Goal: Information Seeking & Learning: Find specific fact

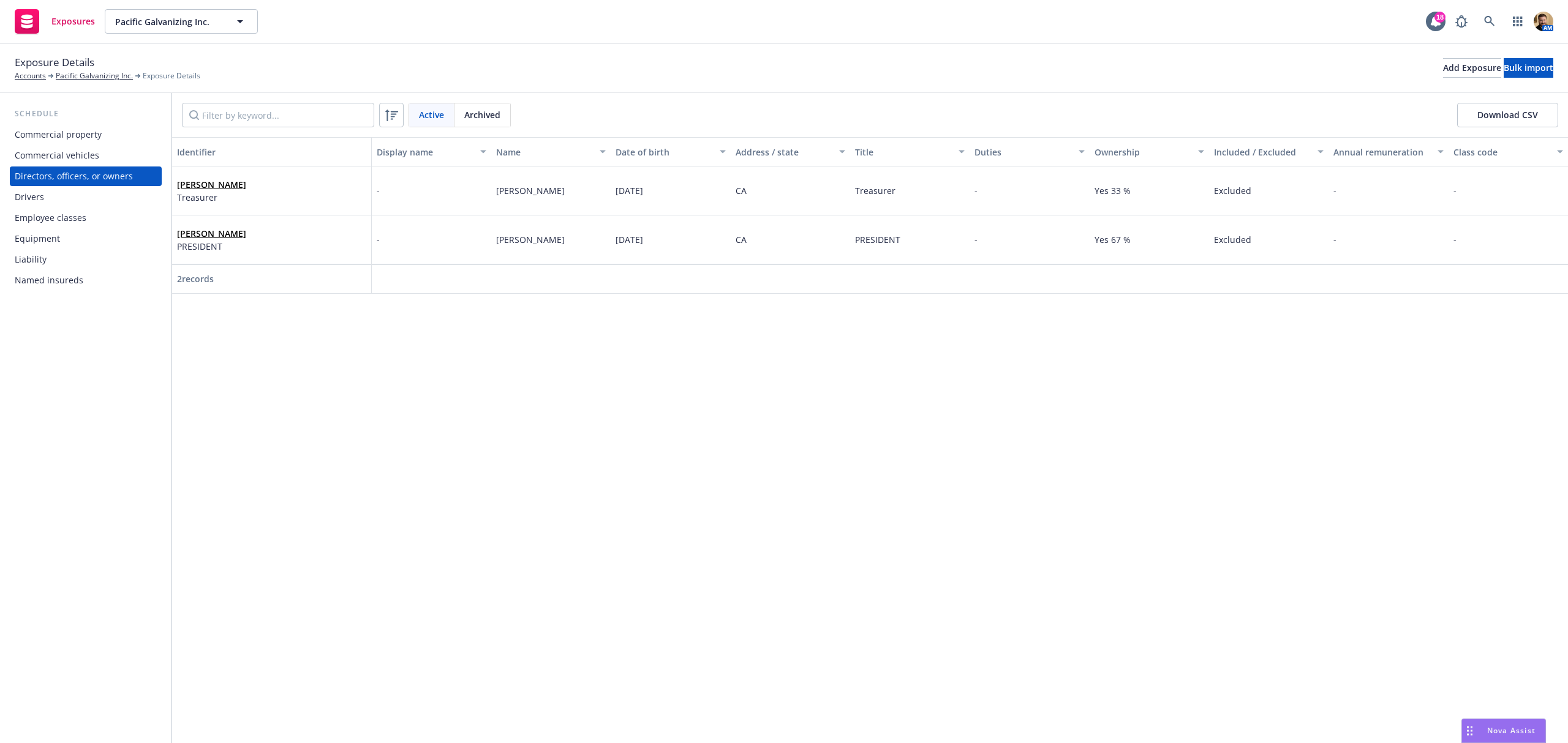
click at [341, 420] on div "Identifier Display name Name Date of birth Address / state Title Duties Ownersh…" at bounding box center [870, 441] width 1396 height 606
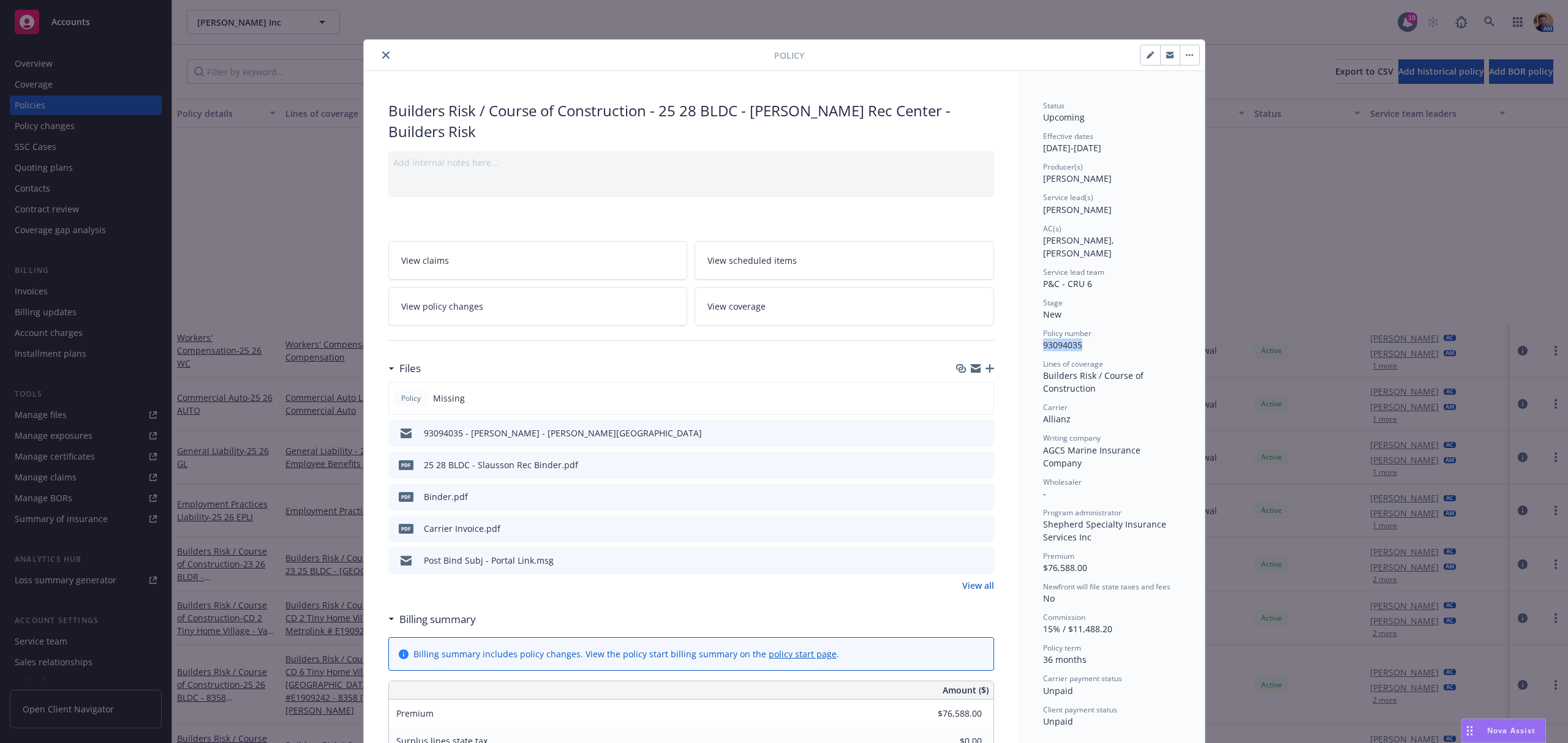
scroll to position [289, 0]
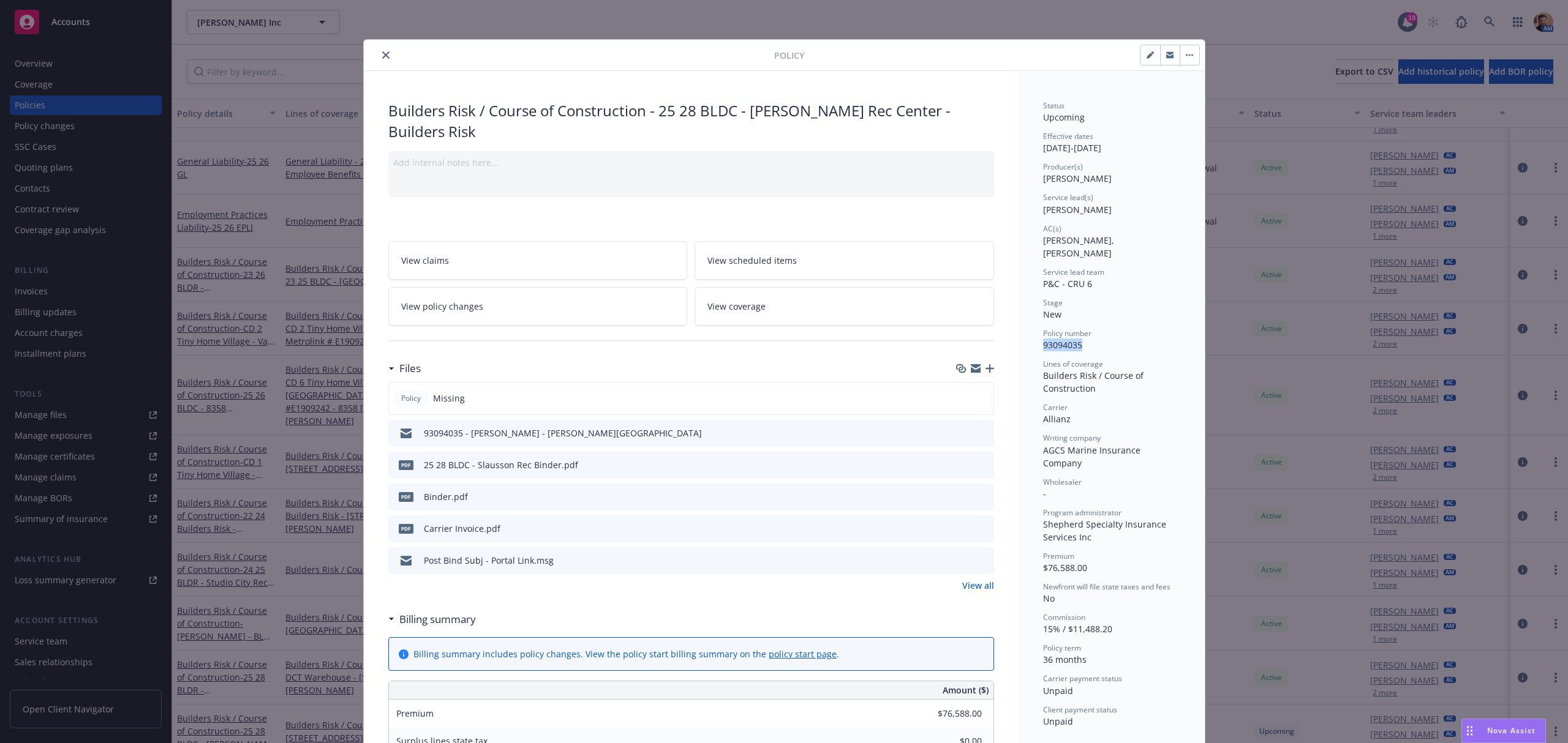
click at [382, 53] on icon "close" at bounding box center [385, 55] width 7 height 7
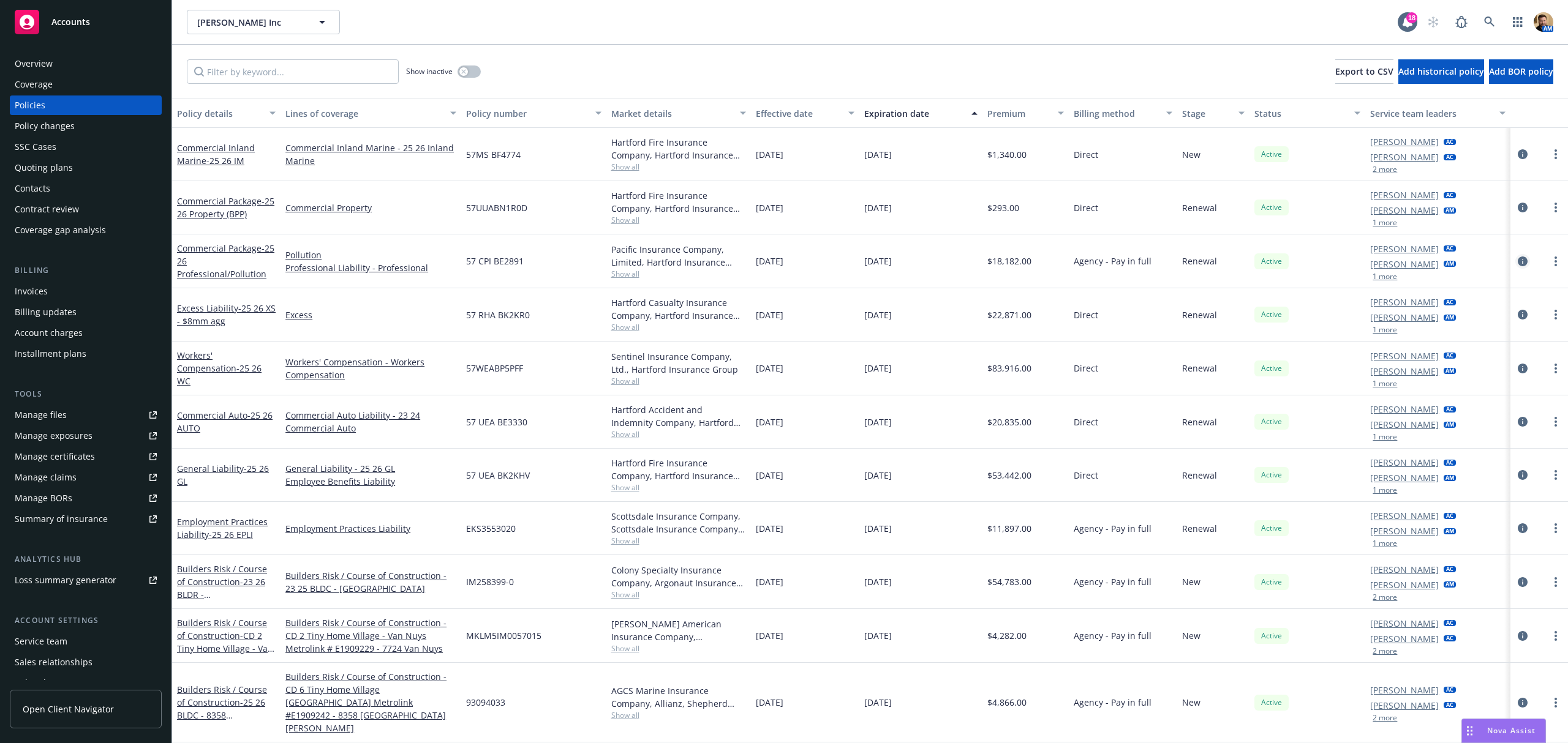
click at [1518, 262] on icon "circleInformation" at bounding box center [1522, 261] width 10 height 10
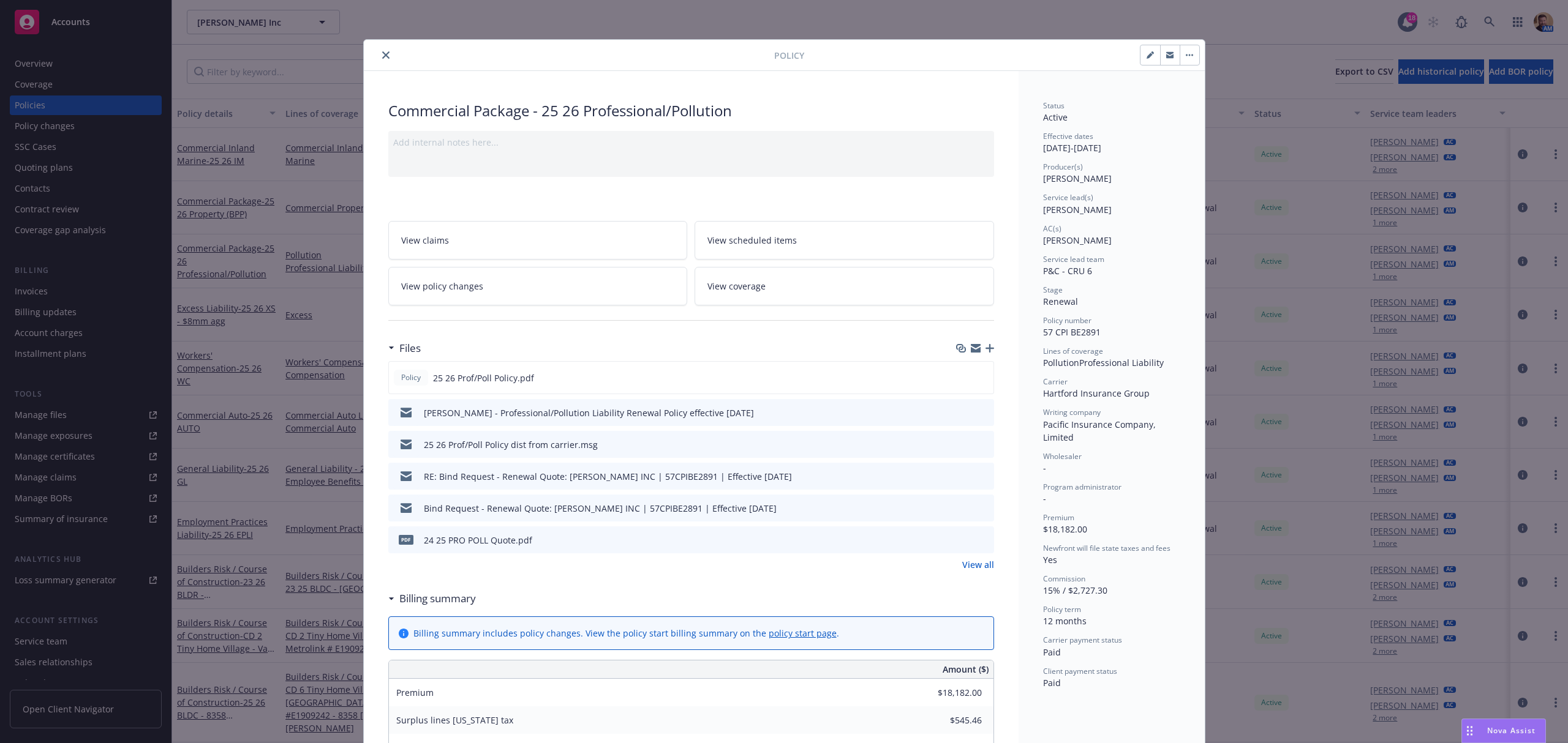
click at [758, 297] on link "View coverage" at bounding box center [844, 286] width 299 height 38
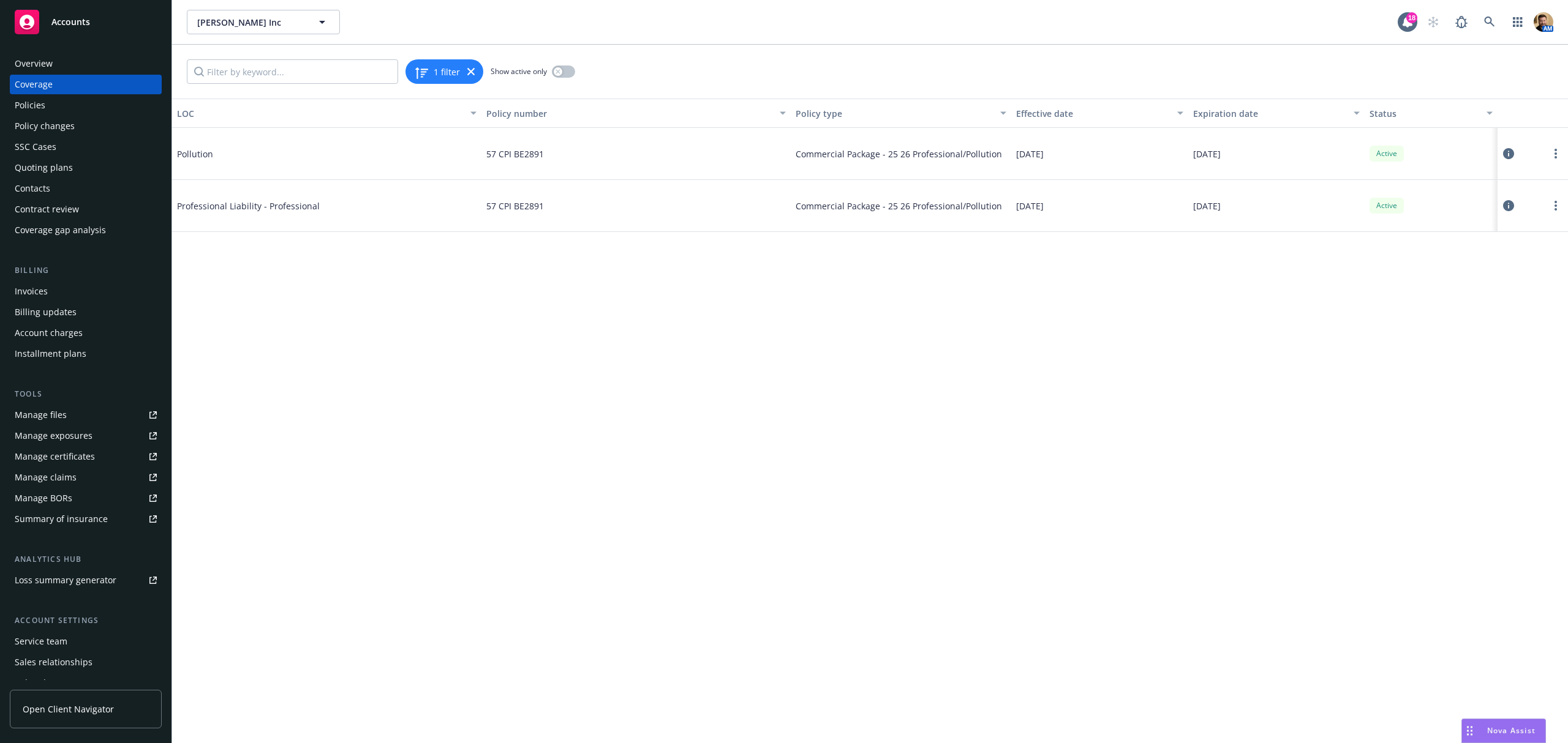
click at [1511, 207] on icon at bounding box center [1509, 205] width 11 height 11
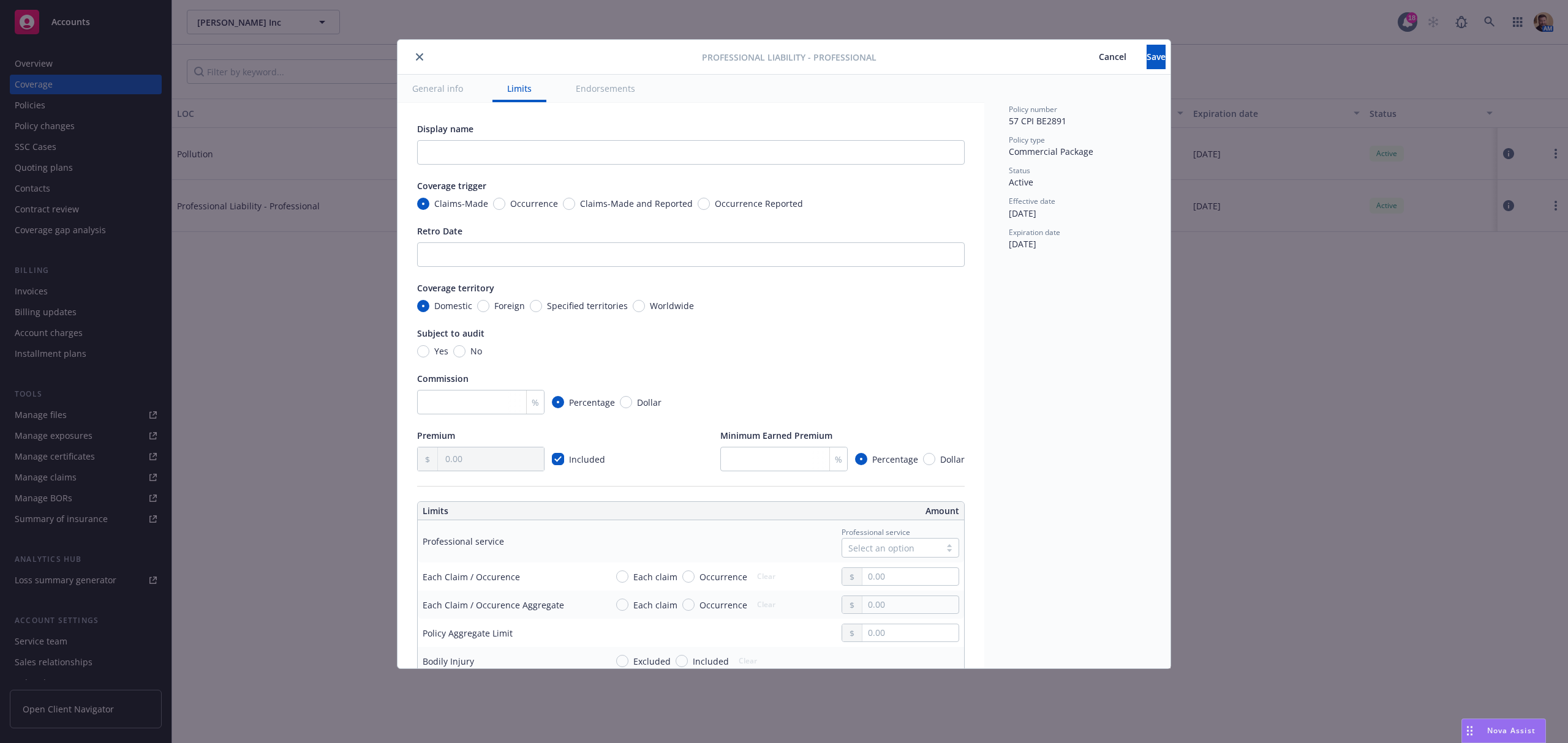
click at [1099, 55] on span "Cancel" at bounding box center [1113, 57] width 28 height 12
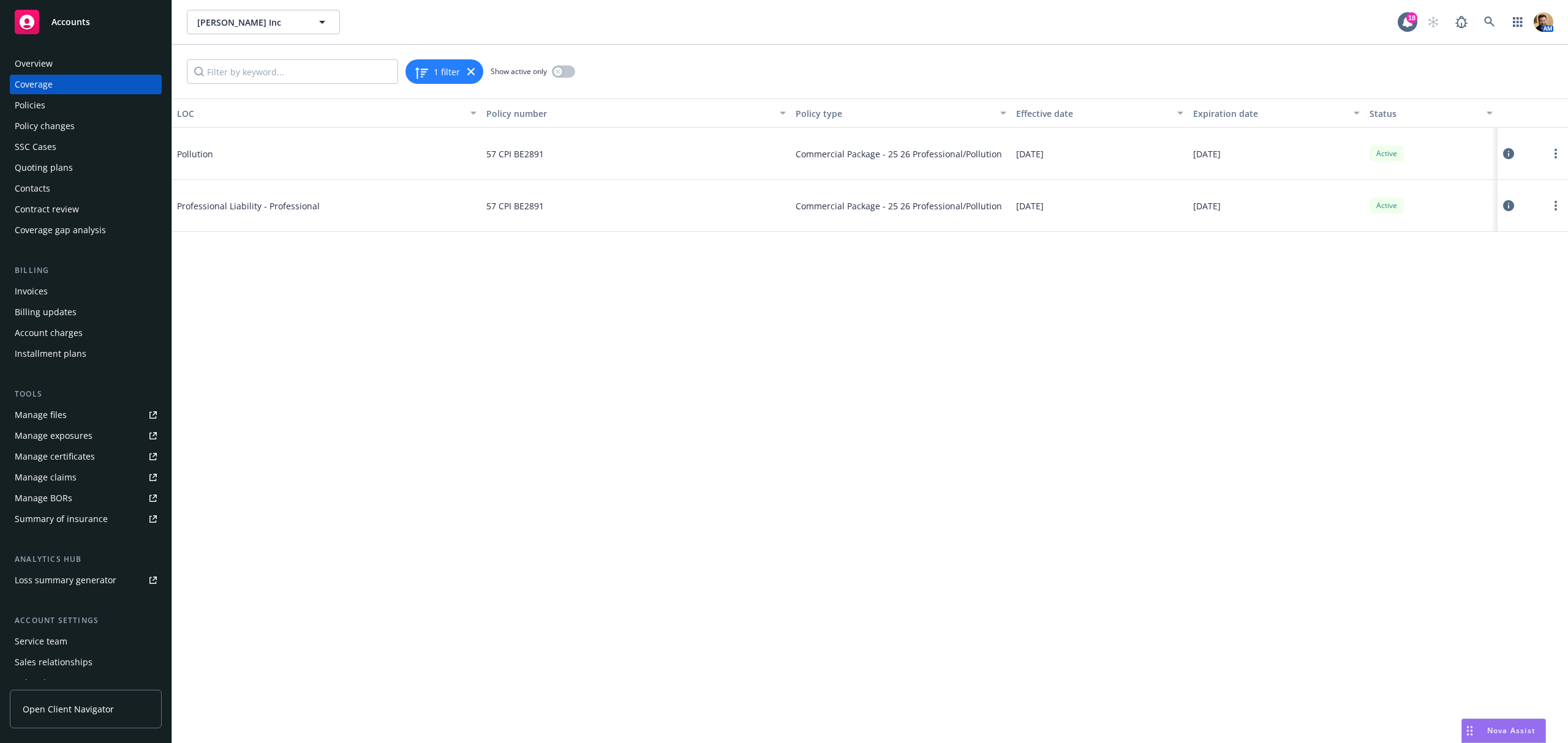
click at [1507, 157] on icon at bounding box center [1509, 153] width 11 height 11
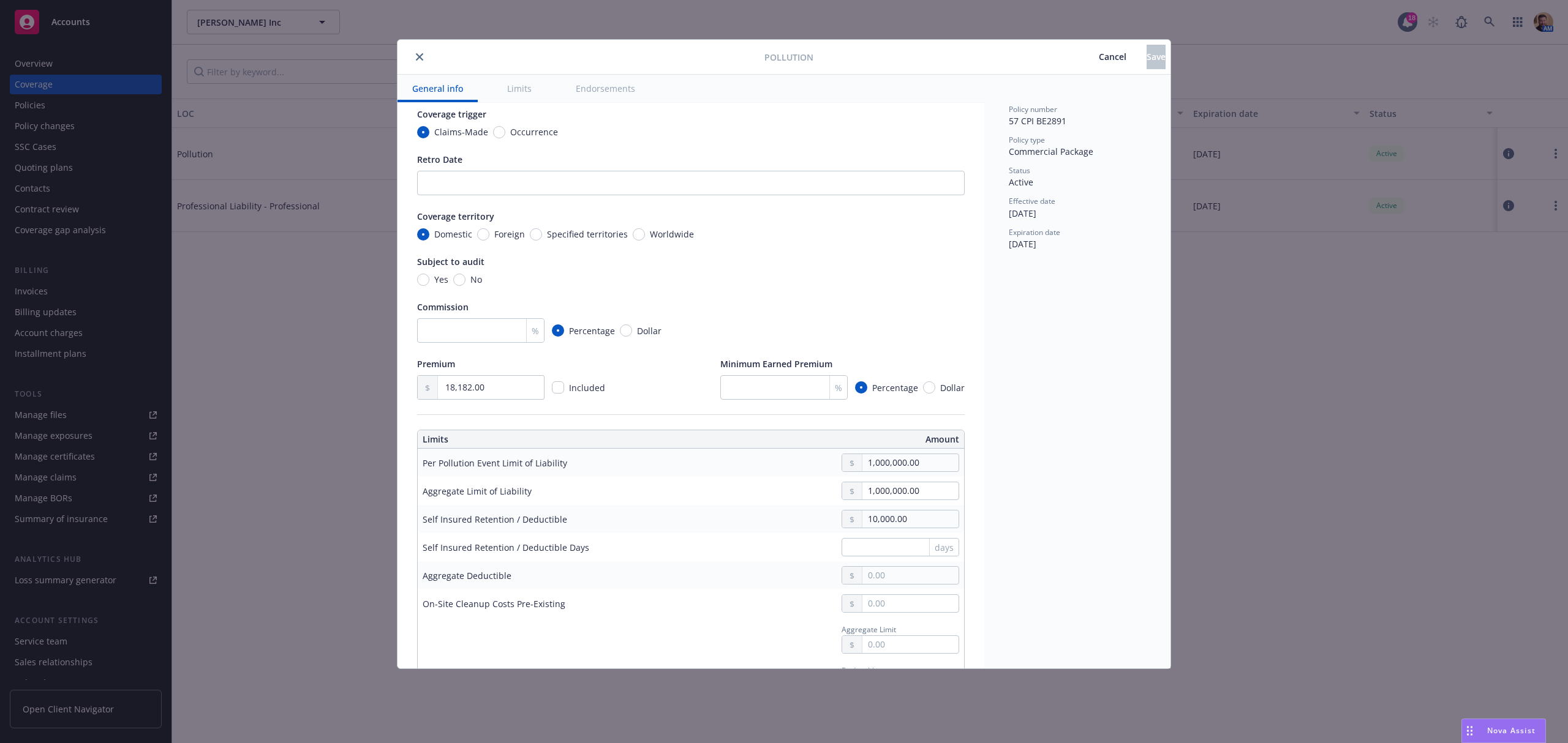
scroll to position [245, 0]
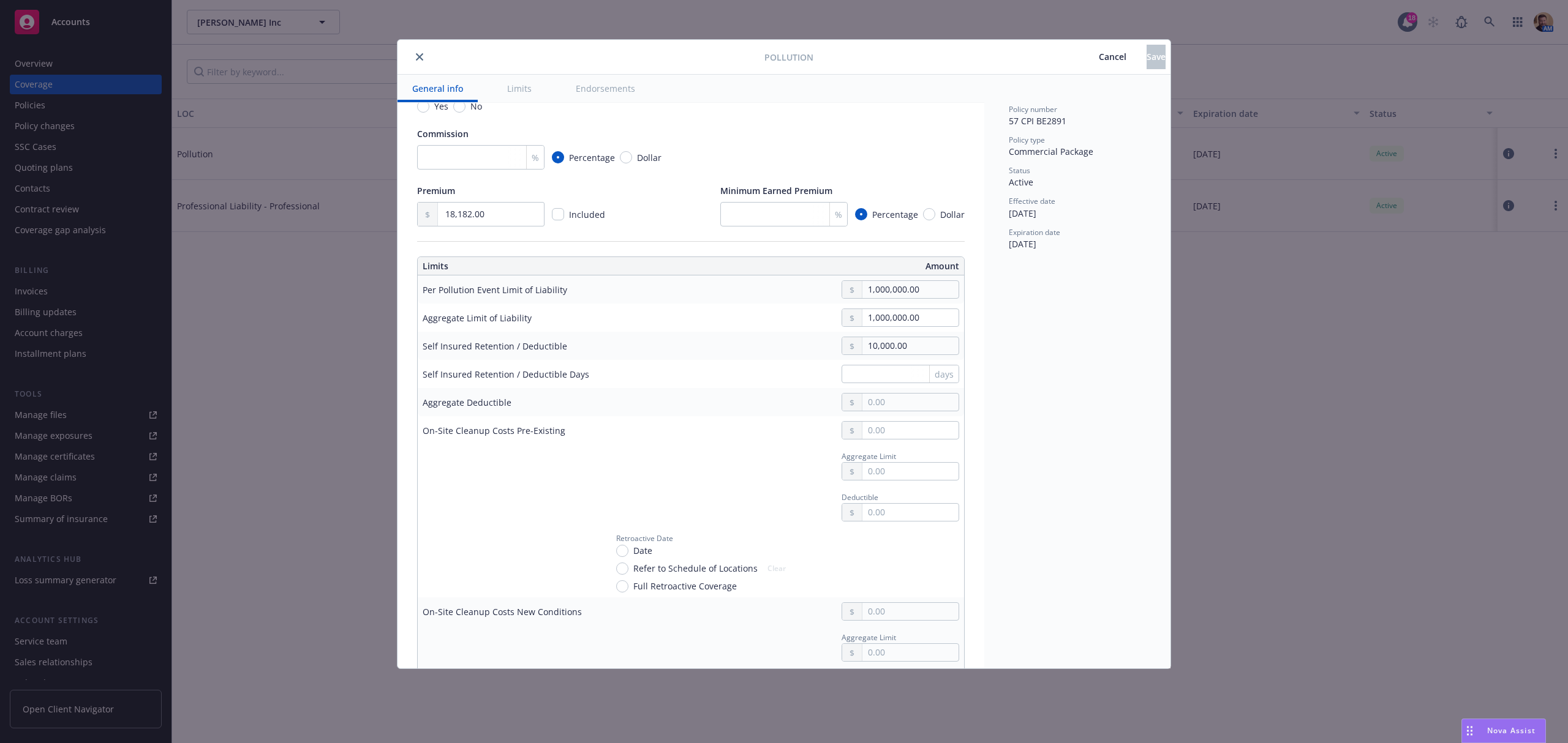
click at [416, 57] on icon "close" at bounding box center [419, 57] width 7 height 7
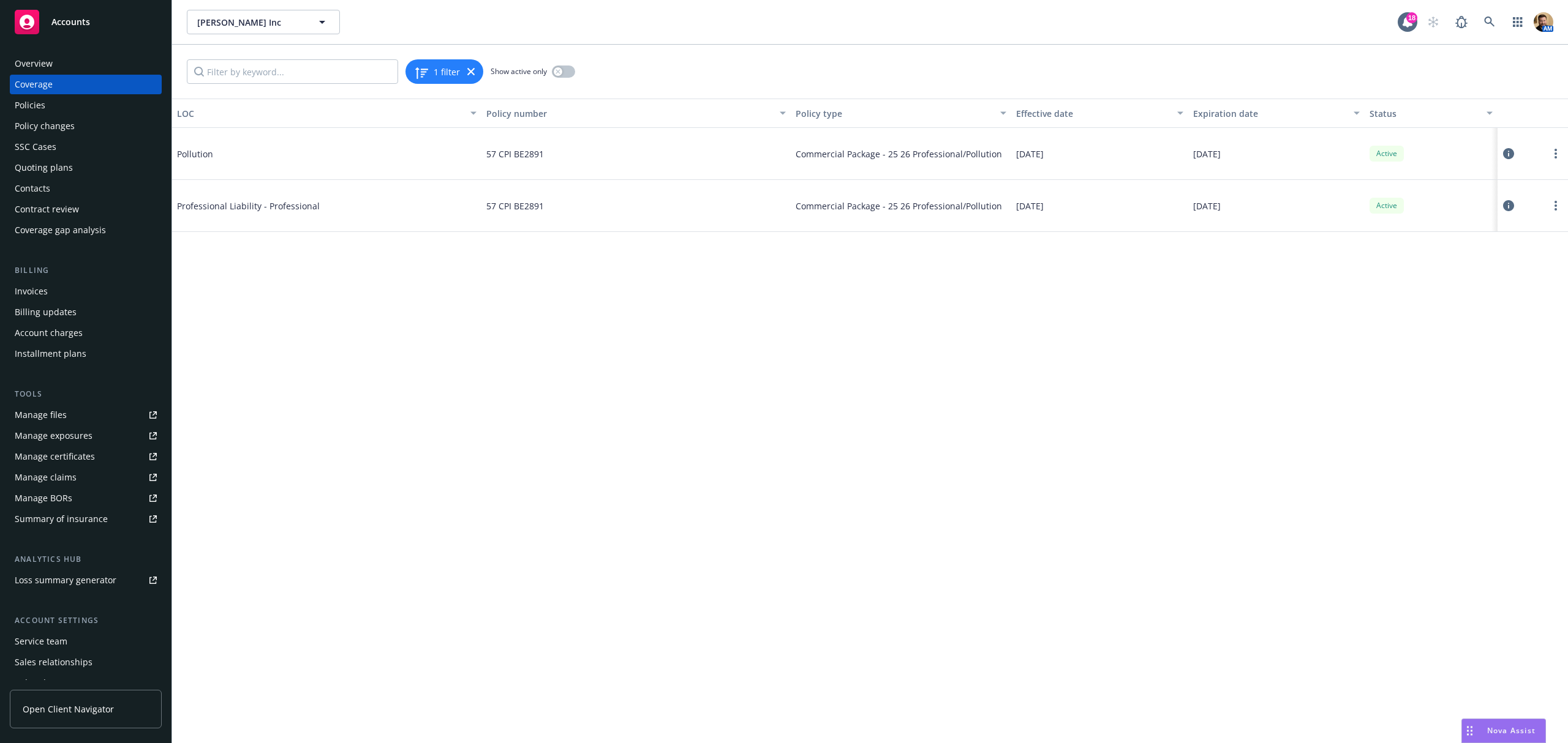
click at [43, 98] on div "Policies" at bounding box center [30, 106] width 30 height 20
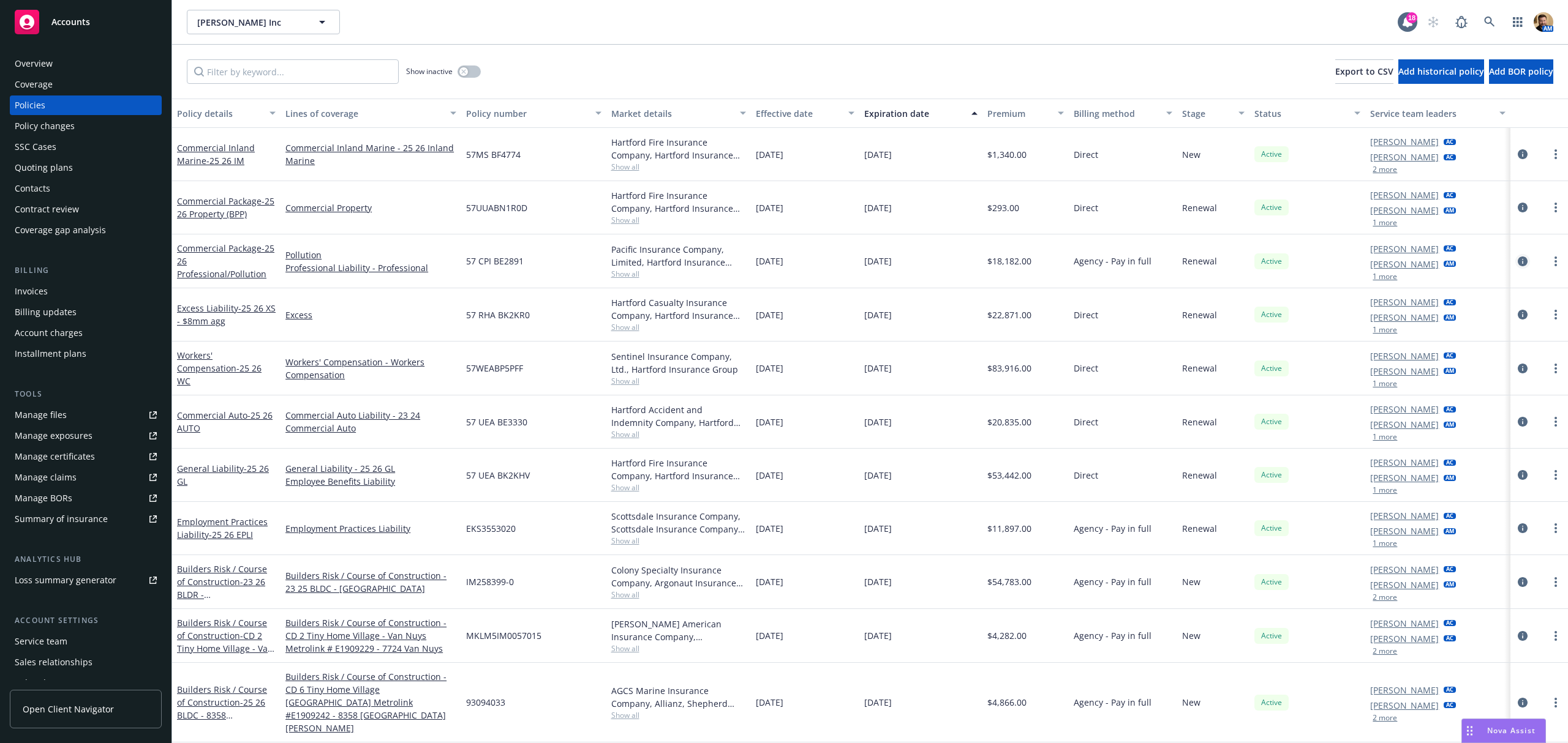
click at [1518, 258] on icon "circleInformation" at bounding box center [1522, 261] width 10 height 10
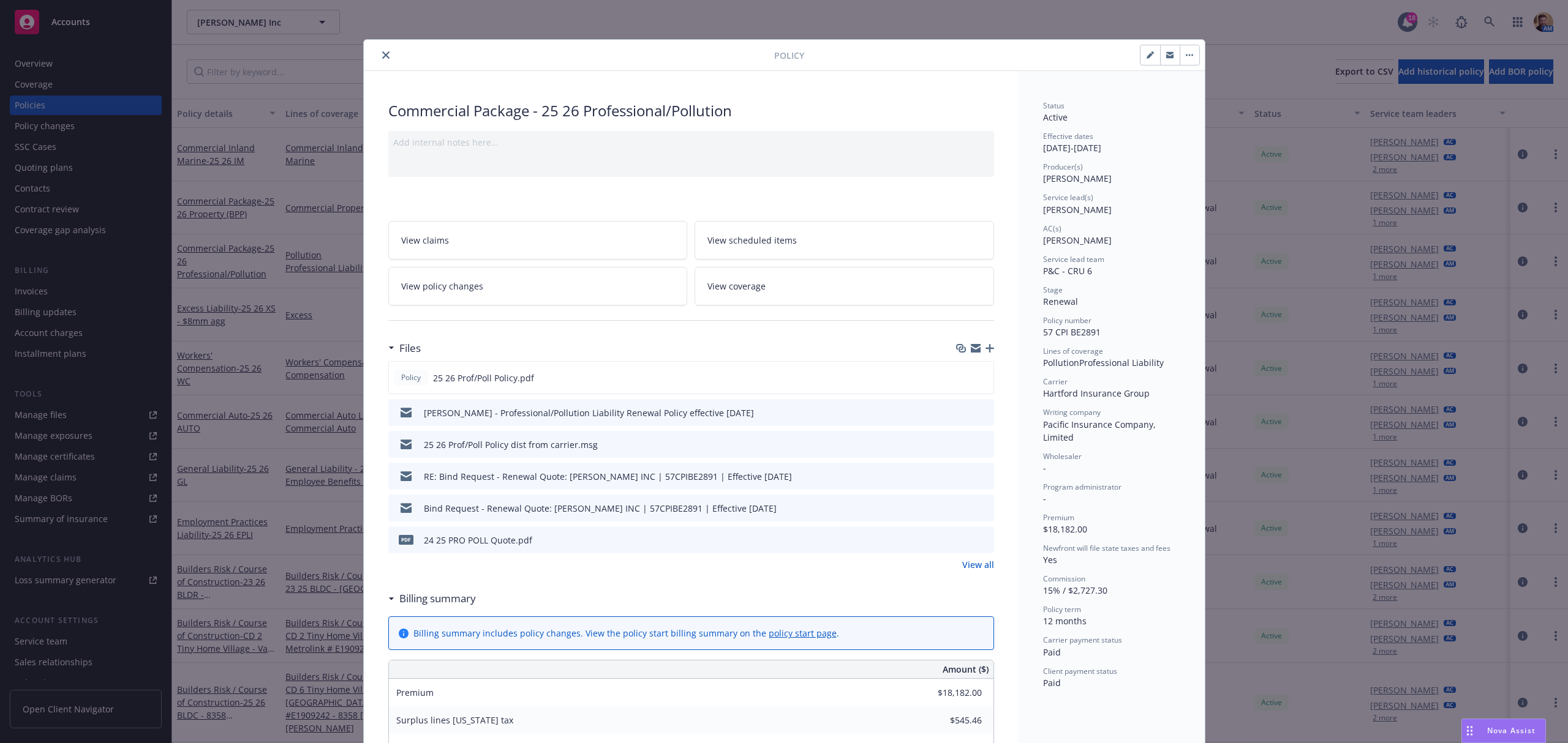
scroll to position [37, 0]
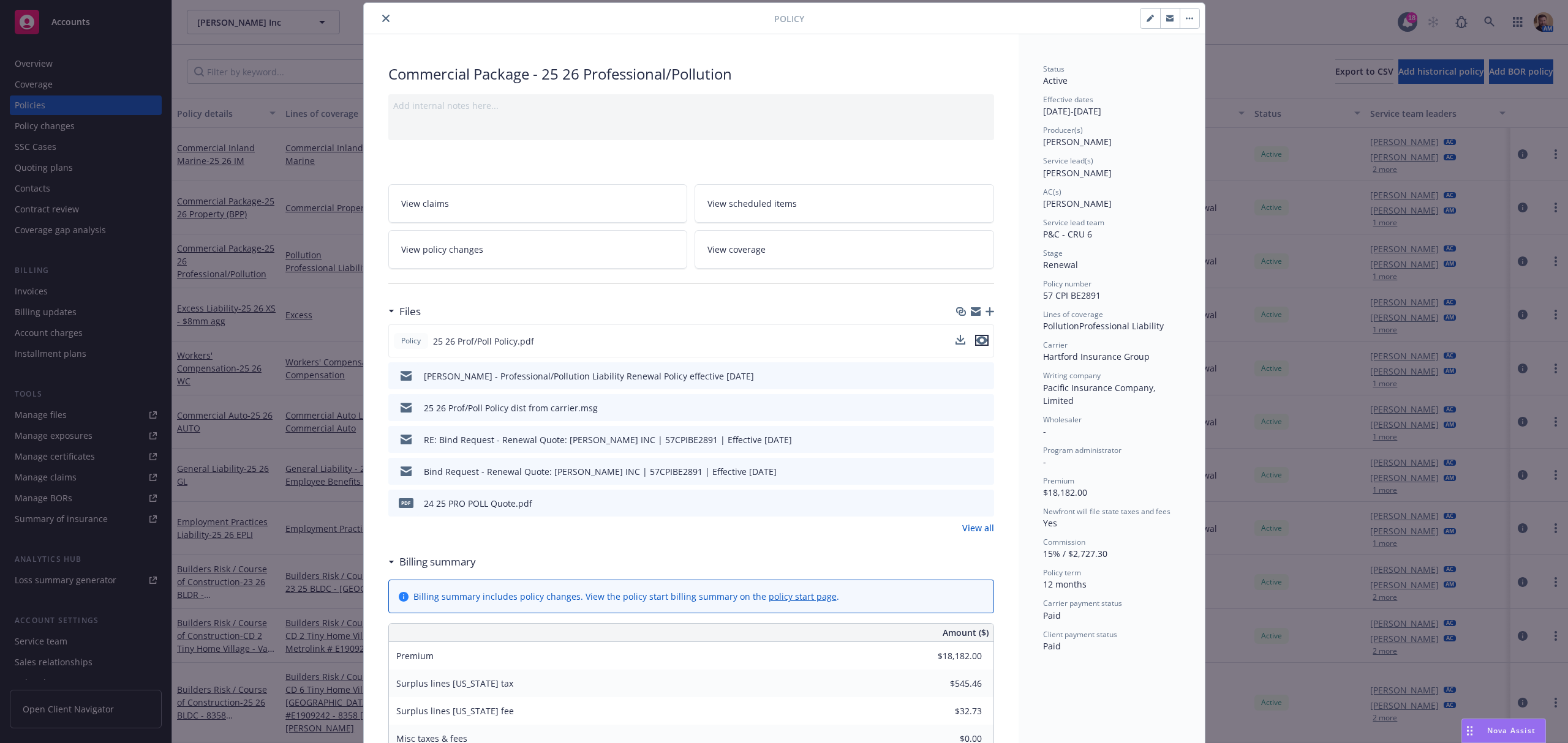
click at [976, 341] on icon "preview file" at bounding box center [981, 340] width 11 height 9
drag, startPoint x: 381, startPoint y: 20, endPoint x: 276, endPoint y: 162, distance: 176.6
click at [382, 20] on icon "close" at bounding box center [385, 18] width 7 height 7
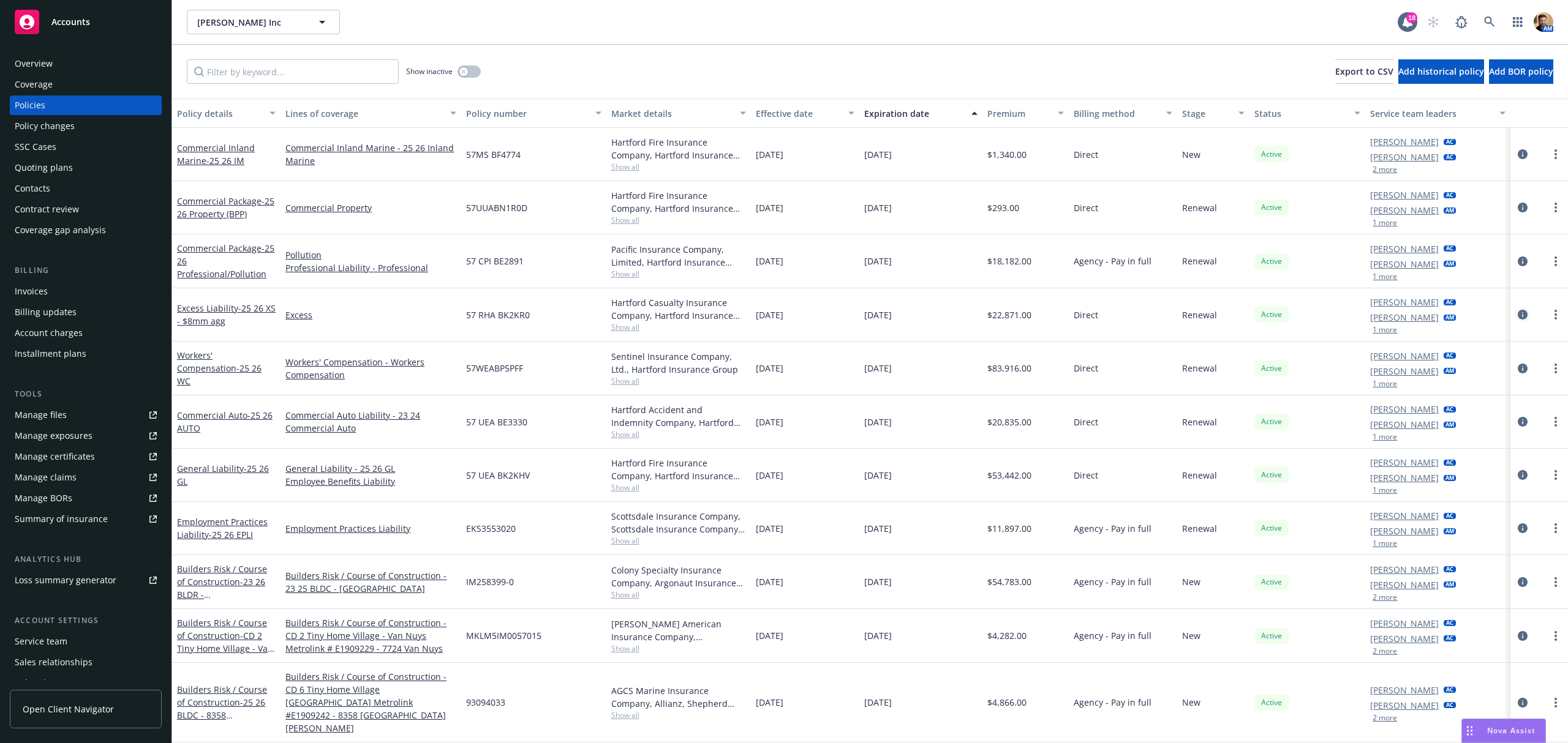
click at [1518, 316] on icon "circleInformation" at bounding box center [1522, 314] width 10 height 10
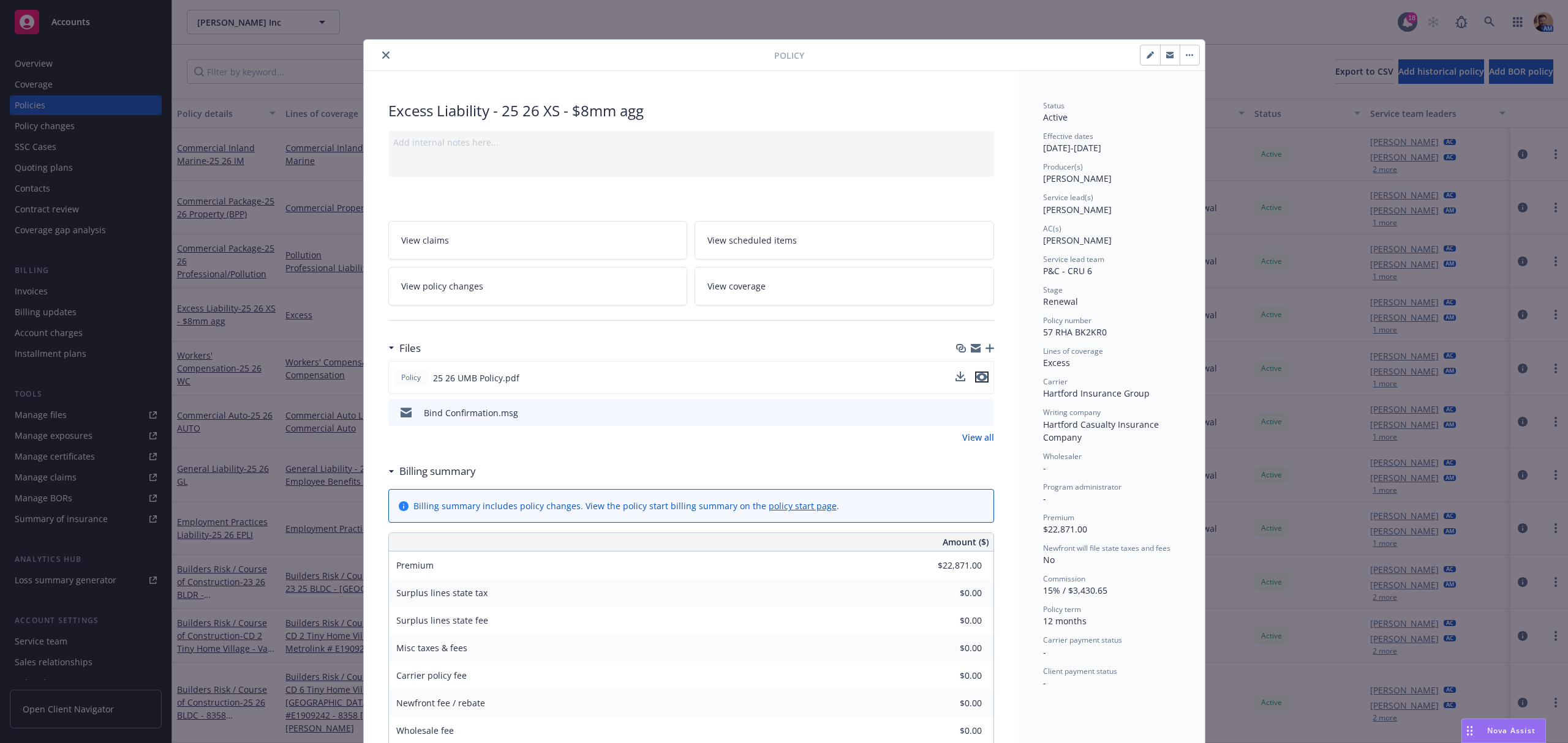
click at [976, 378] on icon "preview file" at bounding box center [981, 376] width 11 height 9
click at [382, 54] on icon "close" at bounding box center [385, 55] width 7 height 7
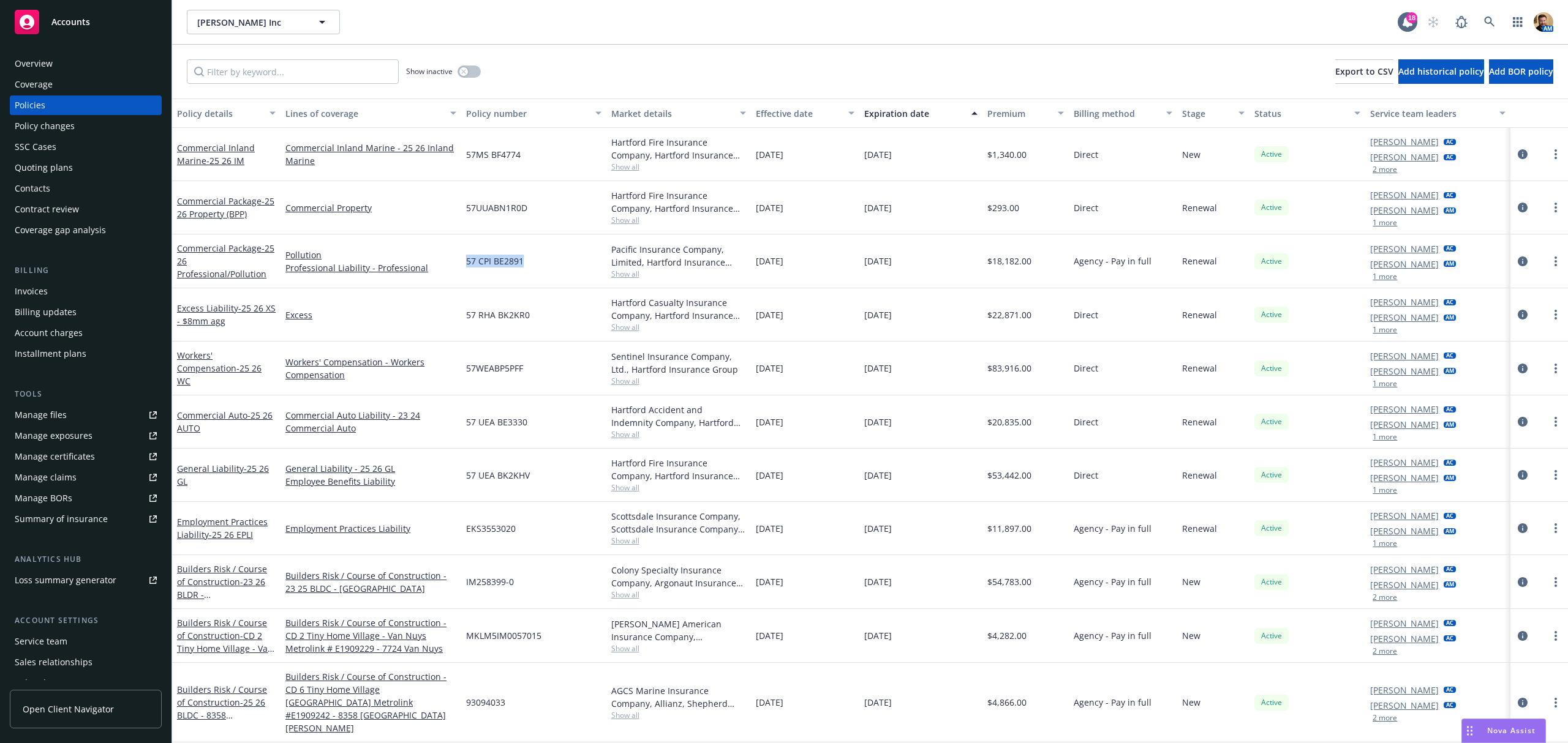
drag, startPoint x: 530, startPoint y: 261, endPoint x: 465, endPoint y: 263, distance: 65.0
click at [465, 263] on div "57 CPI BE2891" at bounding box center [533, 262] width 145 height 54
copy span "57 CPI BE2891"
click at [1518, 264] on icon "circleInformation" at bounding box center [1522, 261] width 10 height 10
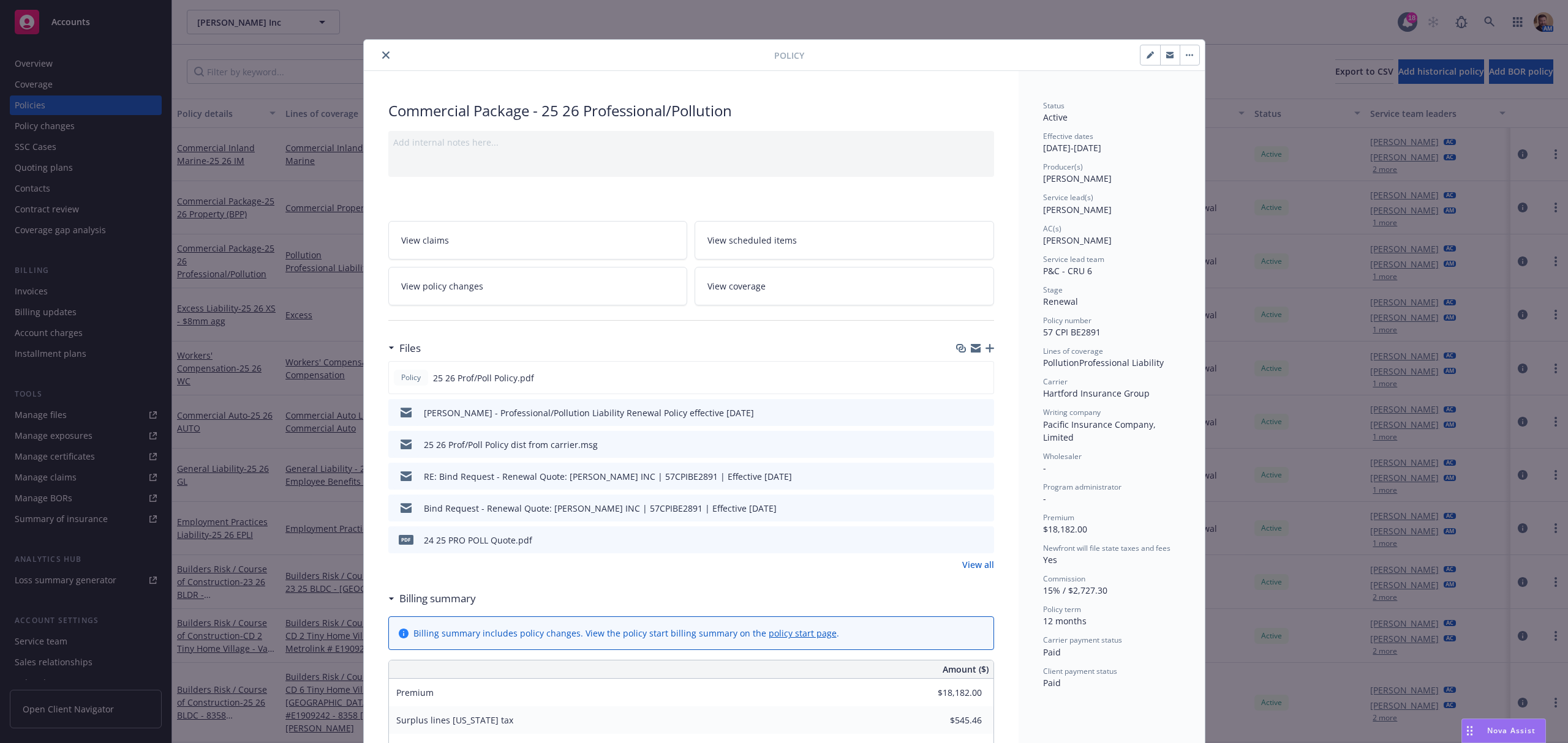
click at [1160, 54] on button "button" at bounding box center [1170, 55] width 20 height 20
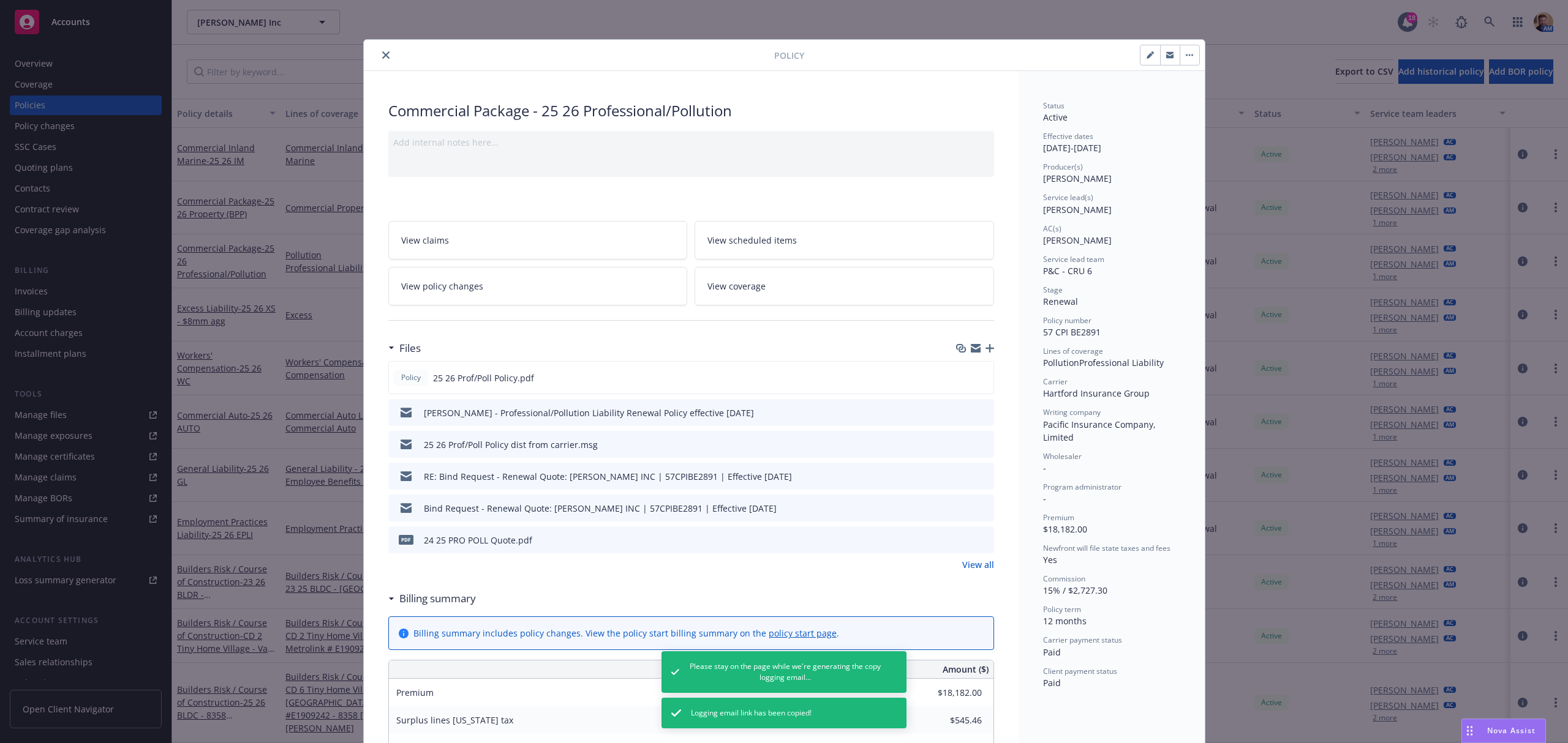
click at [382, 53] on icon "close" at bounding box center [385, 55] width 7 height 7
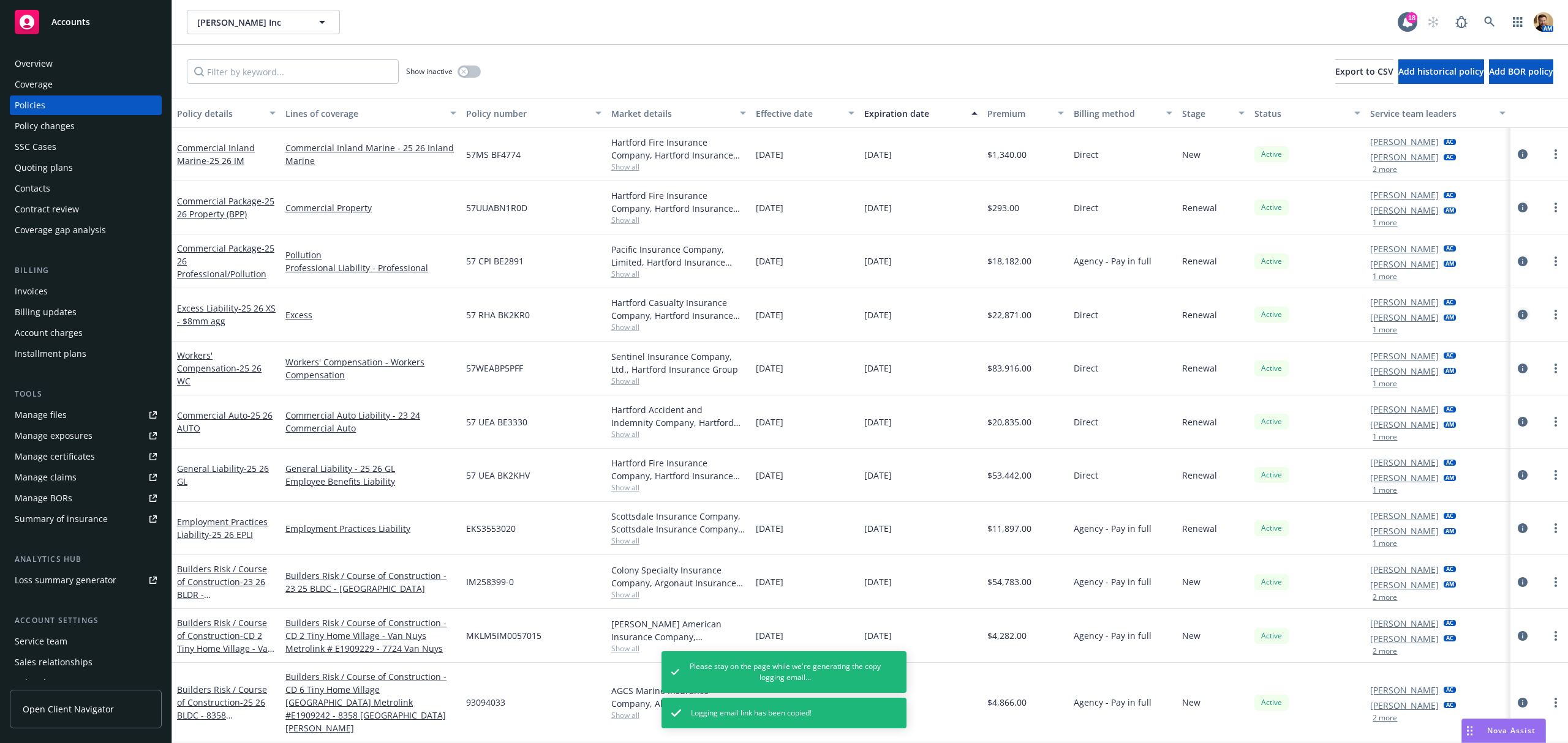
click at [1518, 314] on icon "circleInformation" at bounding box center [1522, 314] width 10 height 10
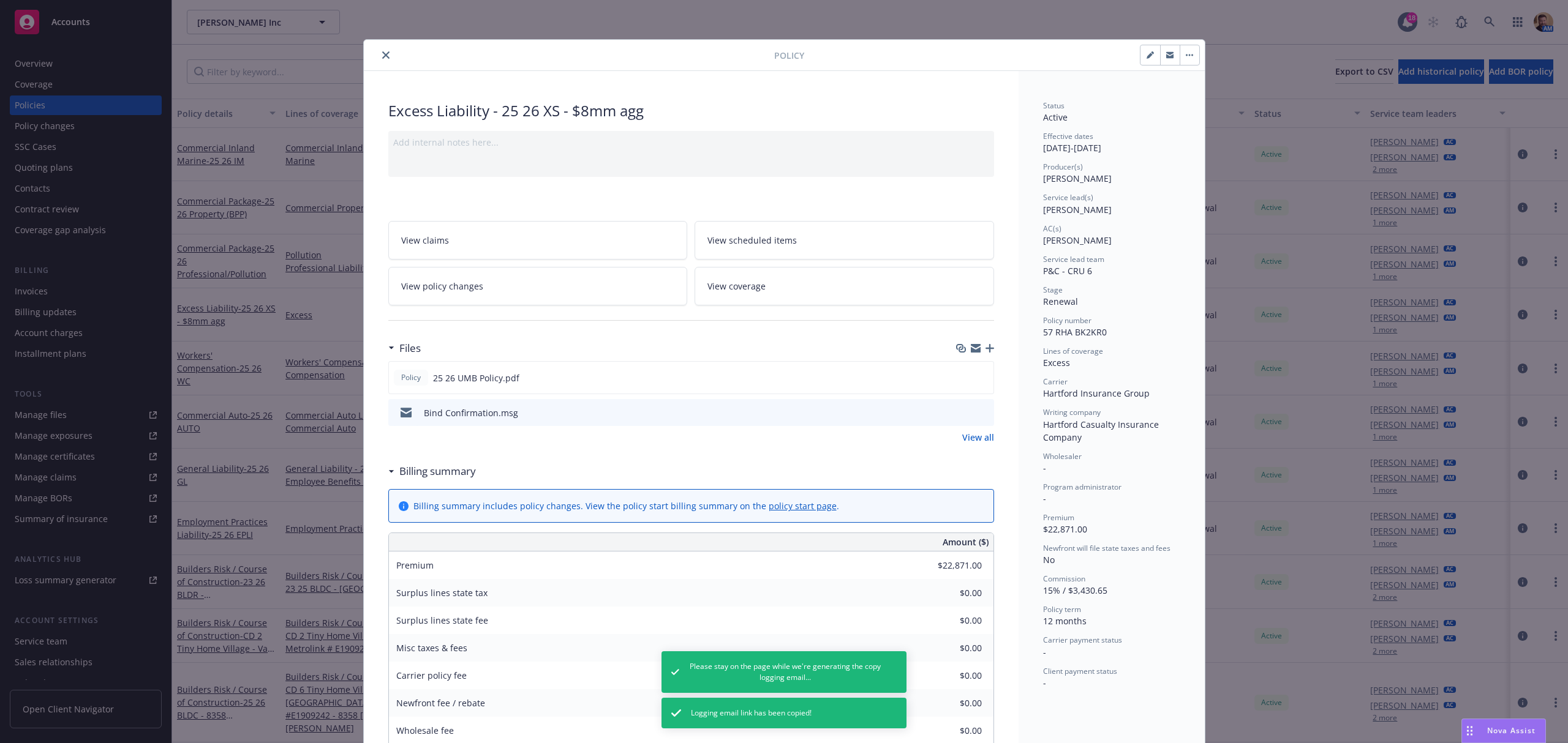
scroll to position [37, 0]
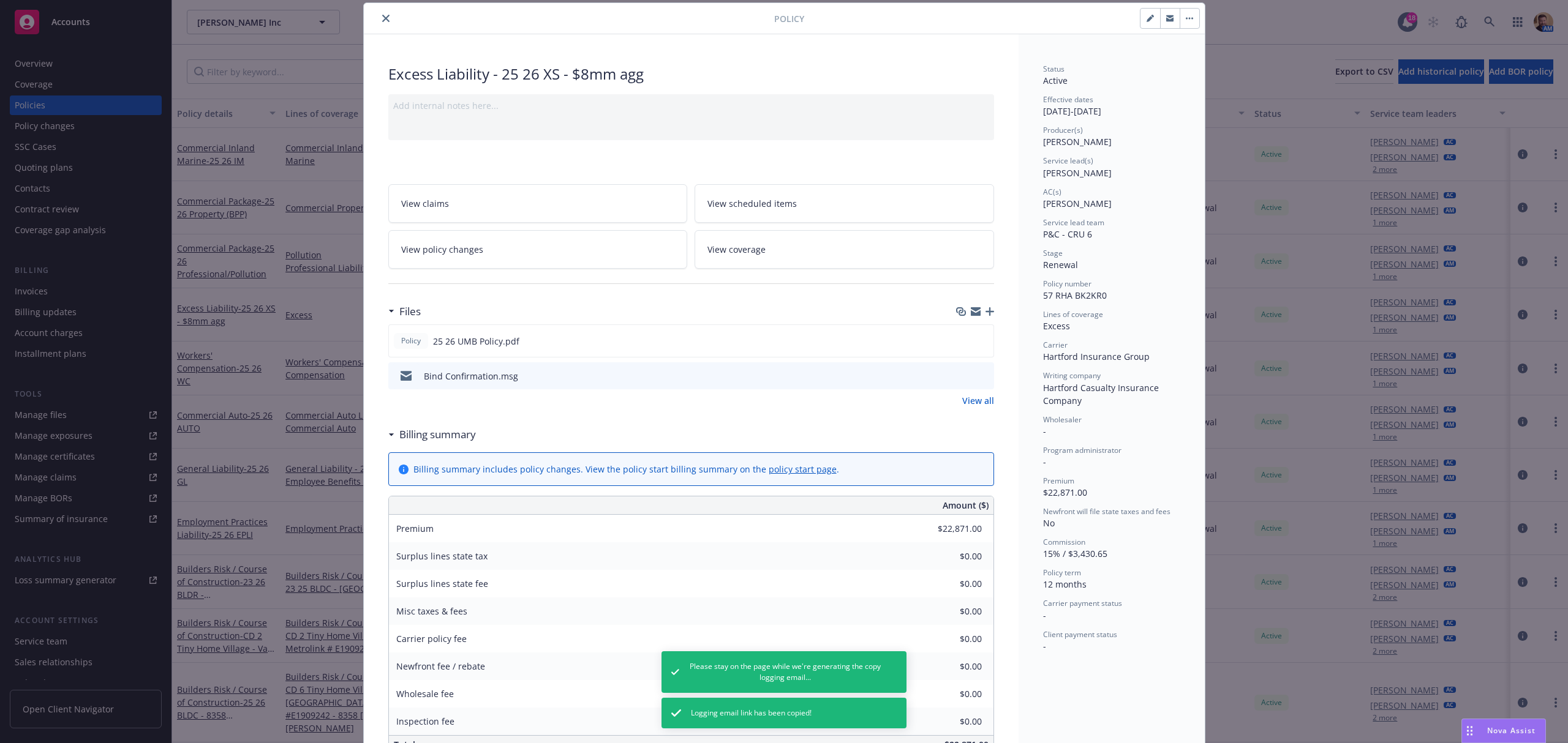
click at [979, 375] on icon "preview file" at bounding box center [982, 375] width 11 height 9
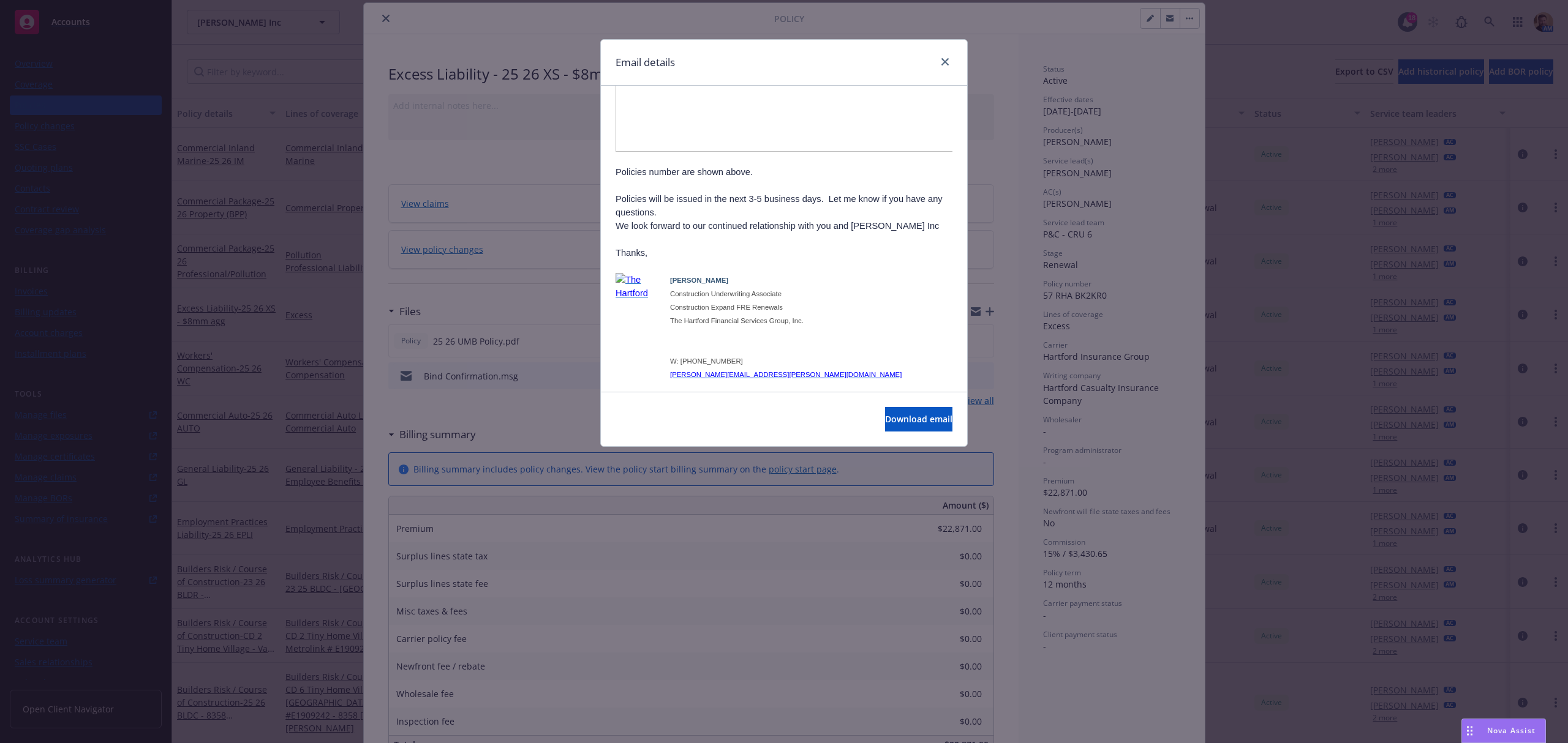
scroll to position [0, 0]
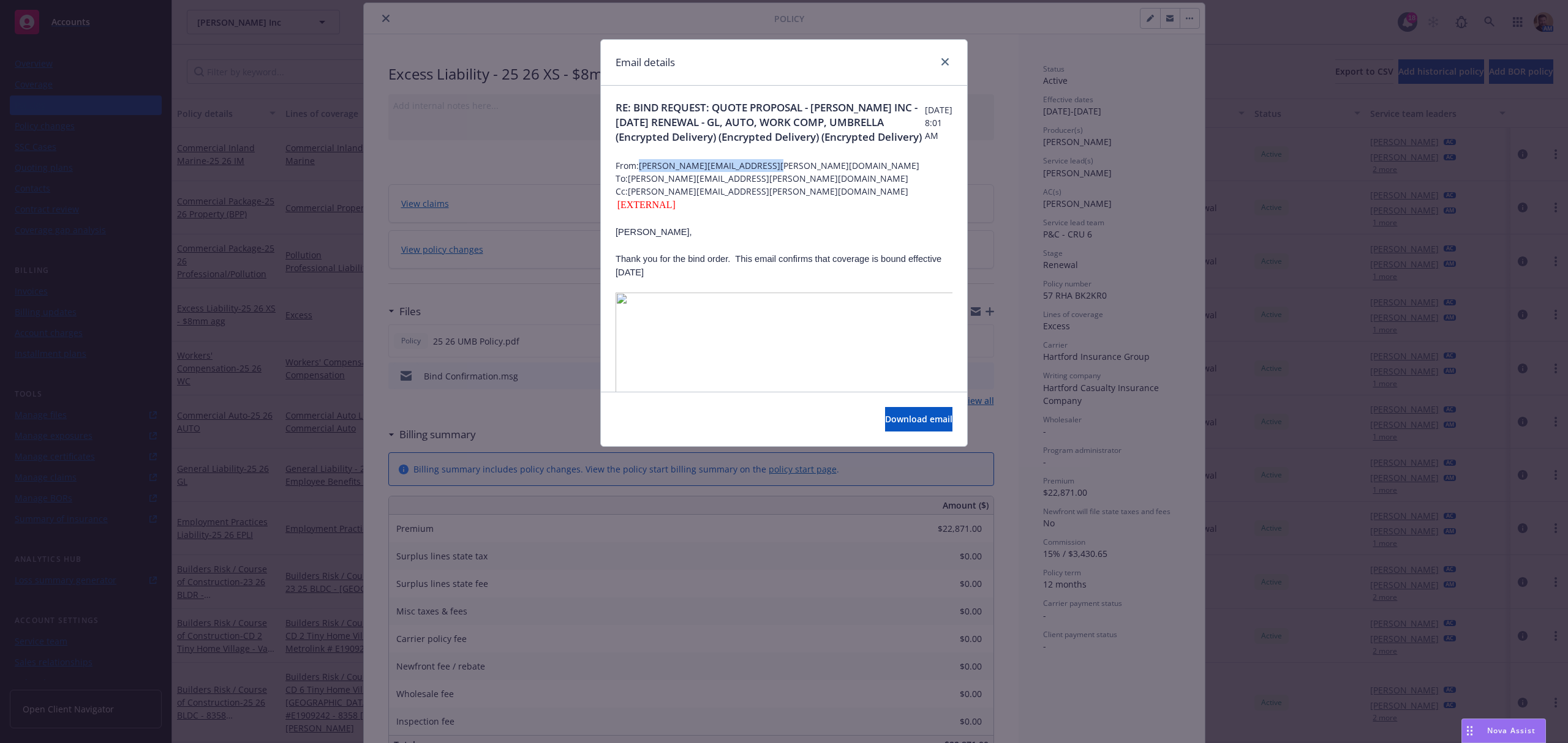
drag, startPoint x: 775, startPoint y: 179, endPoint x: 640, endPoint y: 182, distance: 135.0
click at [640, 172] on span "From: [PERSON_NAME][EMAIL_ADDRESS][PERSON_NAME][DOMAIN_NAME]" at bounding box center [784, 165] width 337 height 13
copy span "[PERSON_NAME][EMAIL_ADDRESS][PERSON_NAME][DOMAIN_NAME]"
drag, startPoint x: 944, startPoint y: 61, endPoint x: 1022, endPoint y: 108, distance: 91.1
click at [944, 61] on icon "close" at bounding box center [945, 61] width 7 height 7
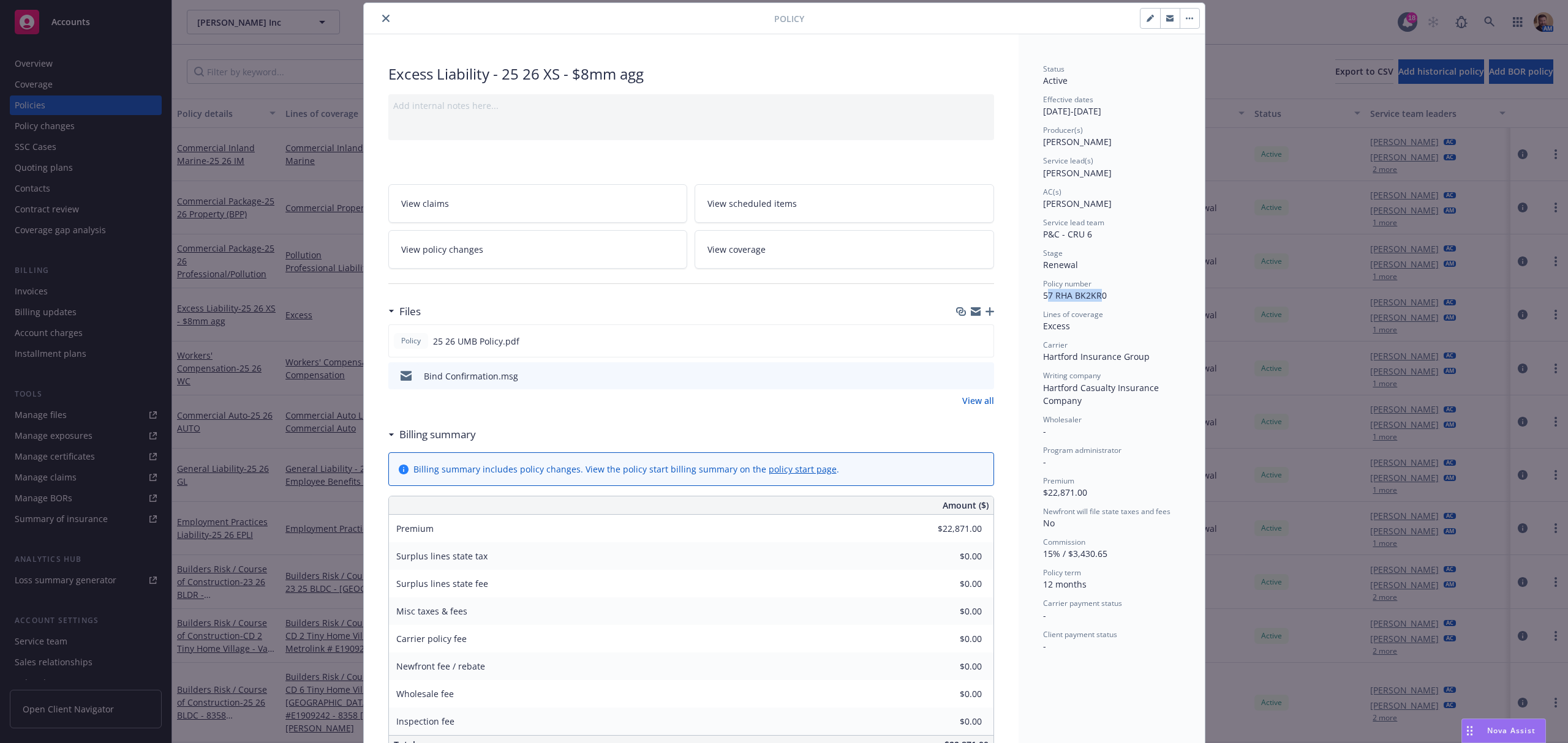
drag, startPoint x: 1078, startPoint y: 295, endPoint x: 1015, endPoint y: 292, distance: 63.1
click at [1044, 295] on span "57 RHA BK2KR0" at bounding box center [1075, 295] width 63 height 12
click at [1096, 297] on span "57 RHA BK2KR0" at bounding box center [1075, 295] width 63 height 12
drag, startPoint x: 1106, startPoint y: 297, endPoint x: 1037, endPoint y: 295, distance: 69.0
click at [1043, 295] on div "Policy number 57 RHA BK2KR0" at bounding box center [1112, 290] width 137 height 23
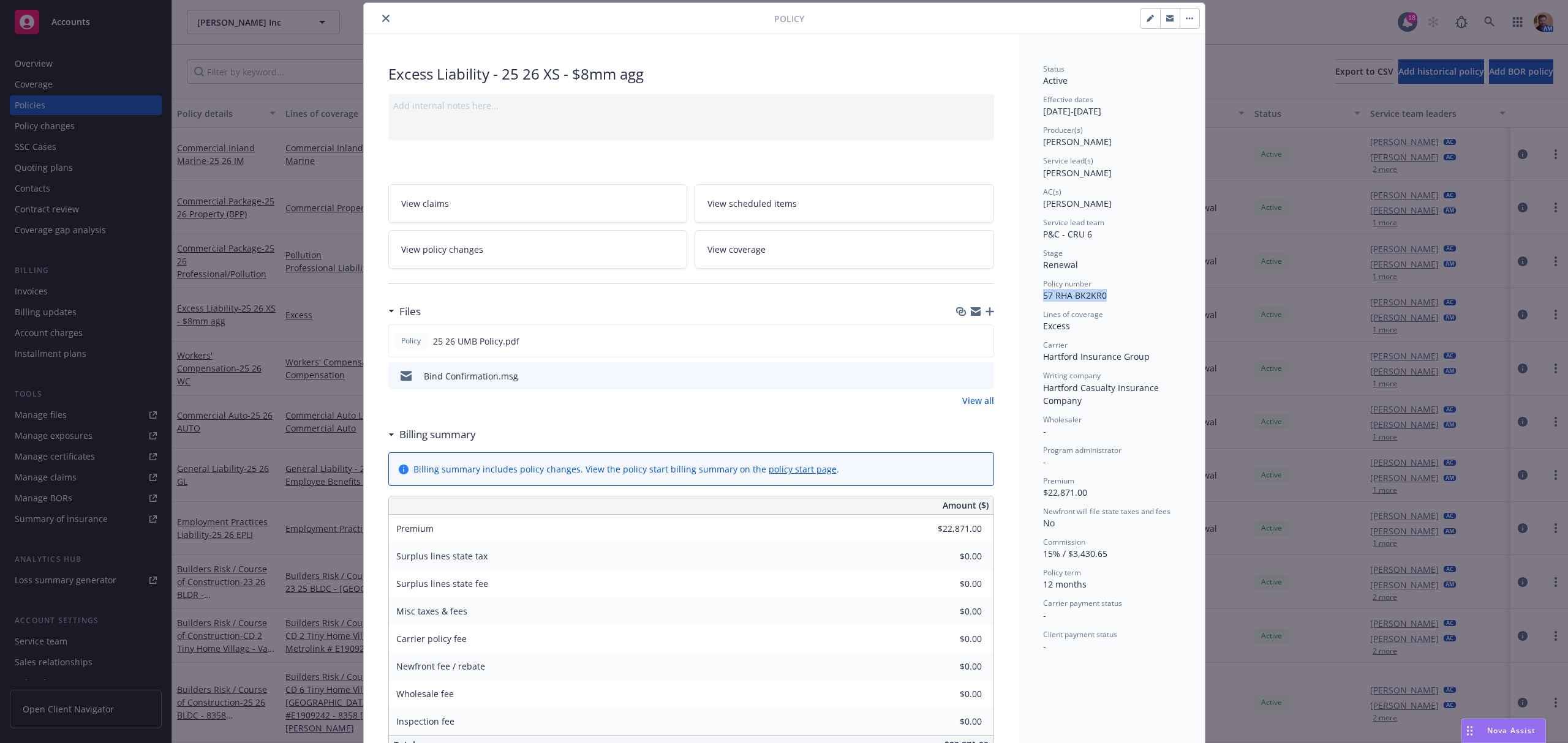
copy span "57 RHA BK2KR0"
click at [383, 20] on button "close" at bounding box center [386, 18] width 15 height 15
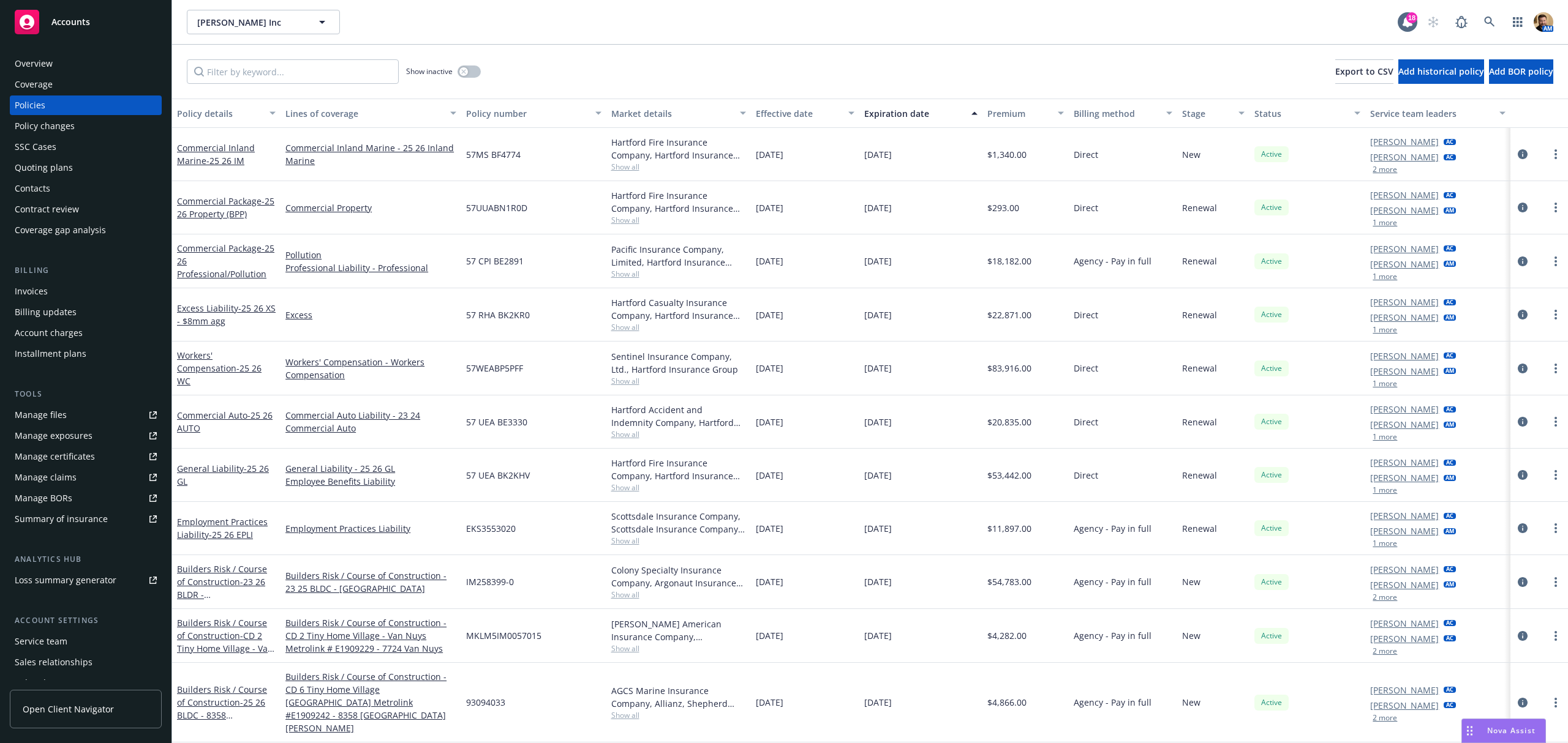
click at [377, 13] on div "[PERSON_NAME] Inc [PERSON_NAME] Inc" at bounding box center [792, 22] width 1211 height 24
click at [1518, 262] on icon "circleInformation" at bounding box center [1522, 261] width 10 height 10
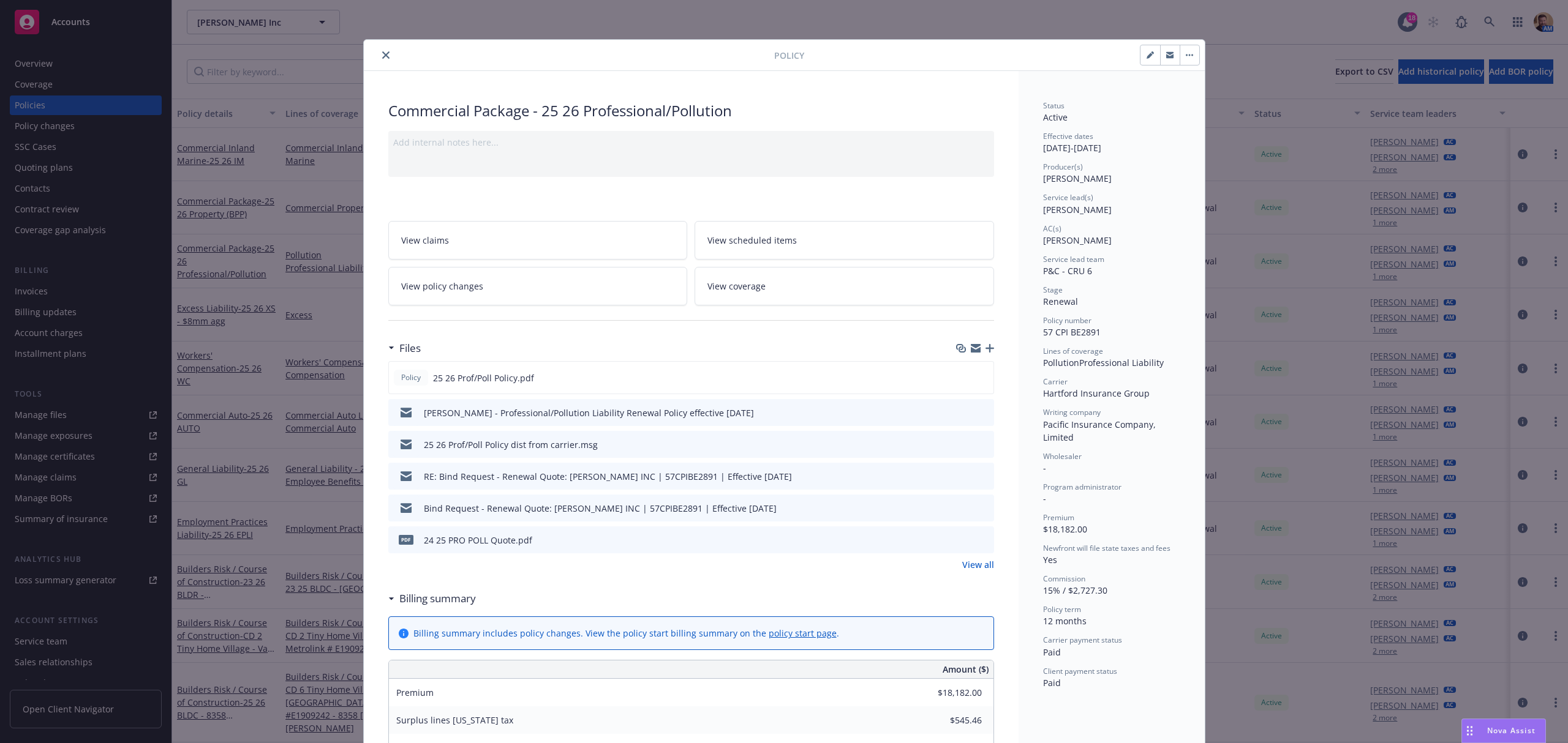
scroll to position [37, 0]
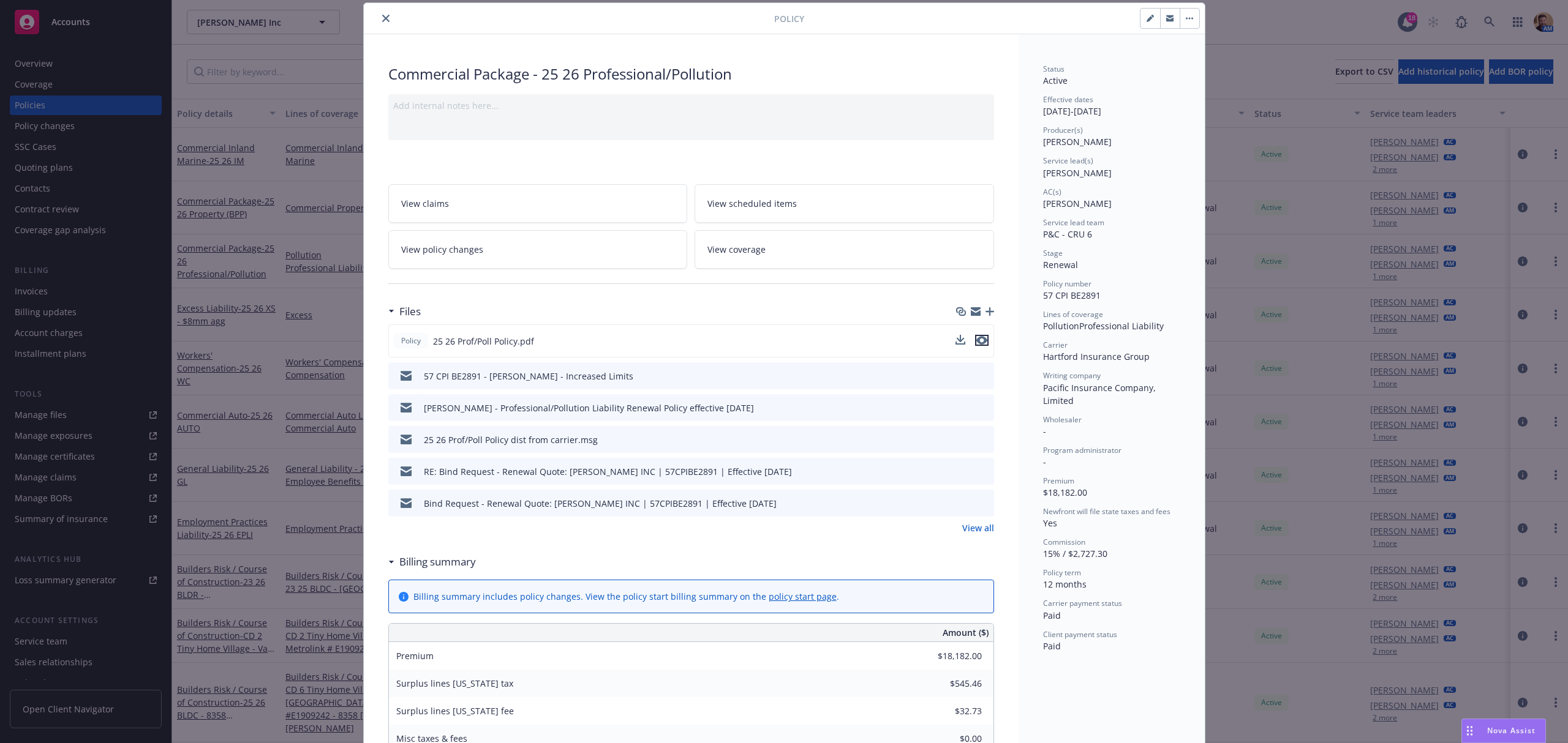
click at [980, 340] on icon "preview file" at bounding box center [981, 340] width 11 height 9
click at [382, 16] on icon "close" at bounding box center [385, 18] width 7 height 7
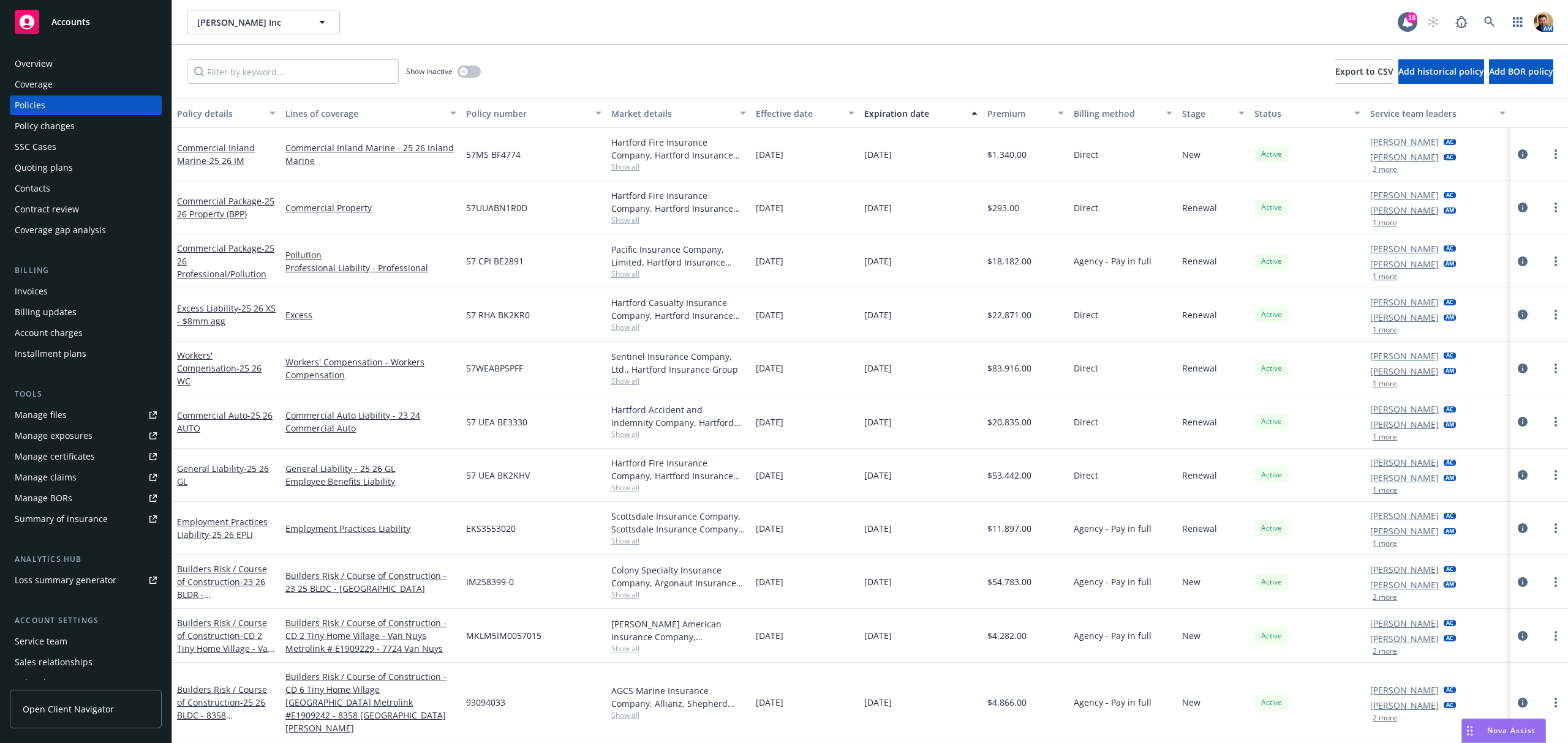
click at [1518, 316] on icon "circleInformation" at bounding box center [1522, 314] width 10 height 10
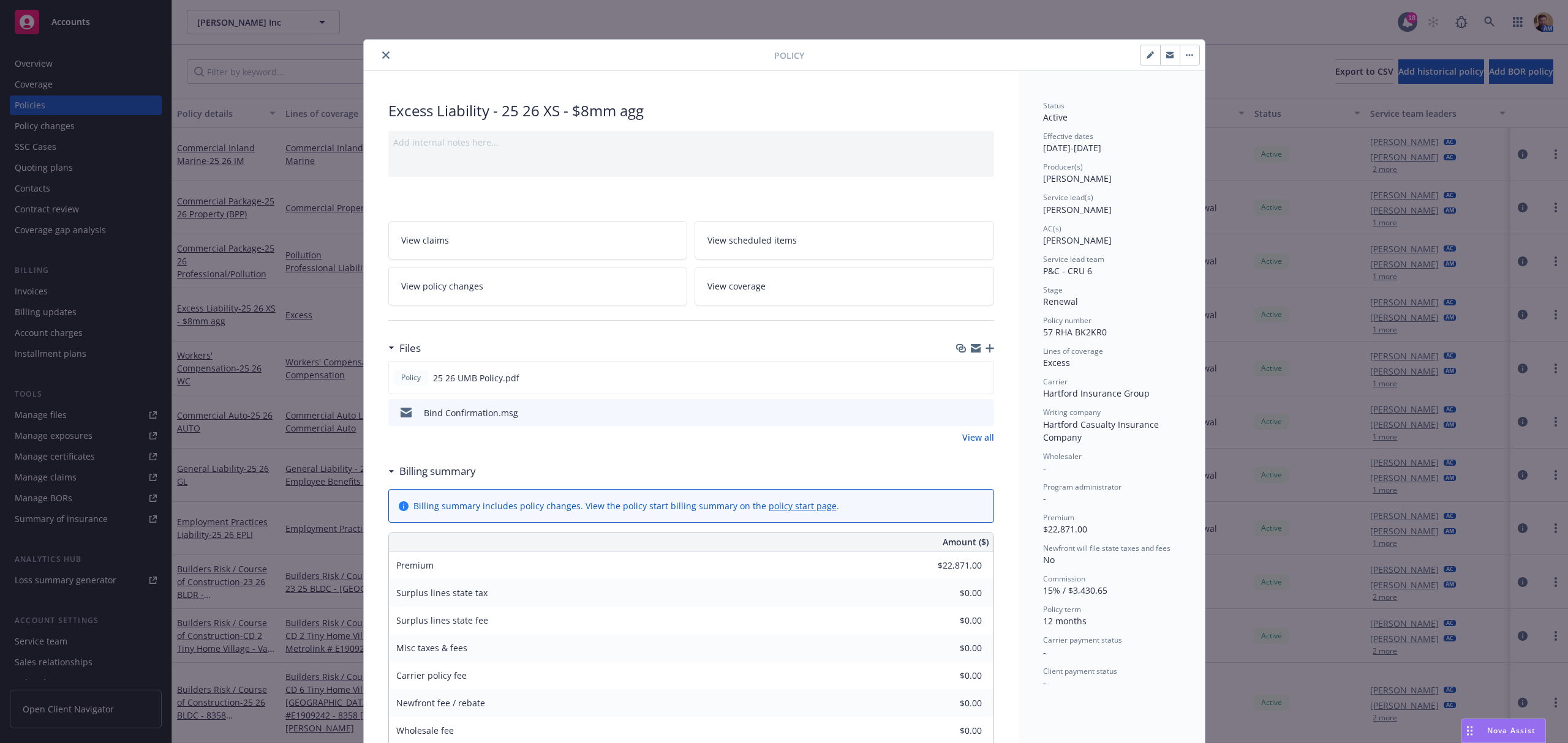
scroll to position [37, 0]
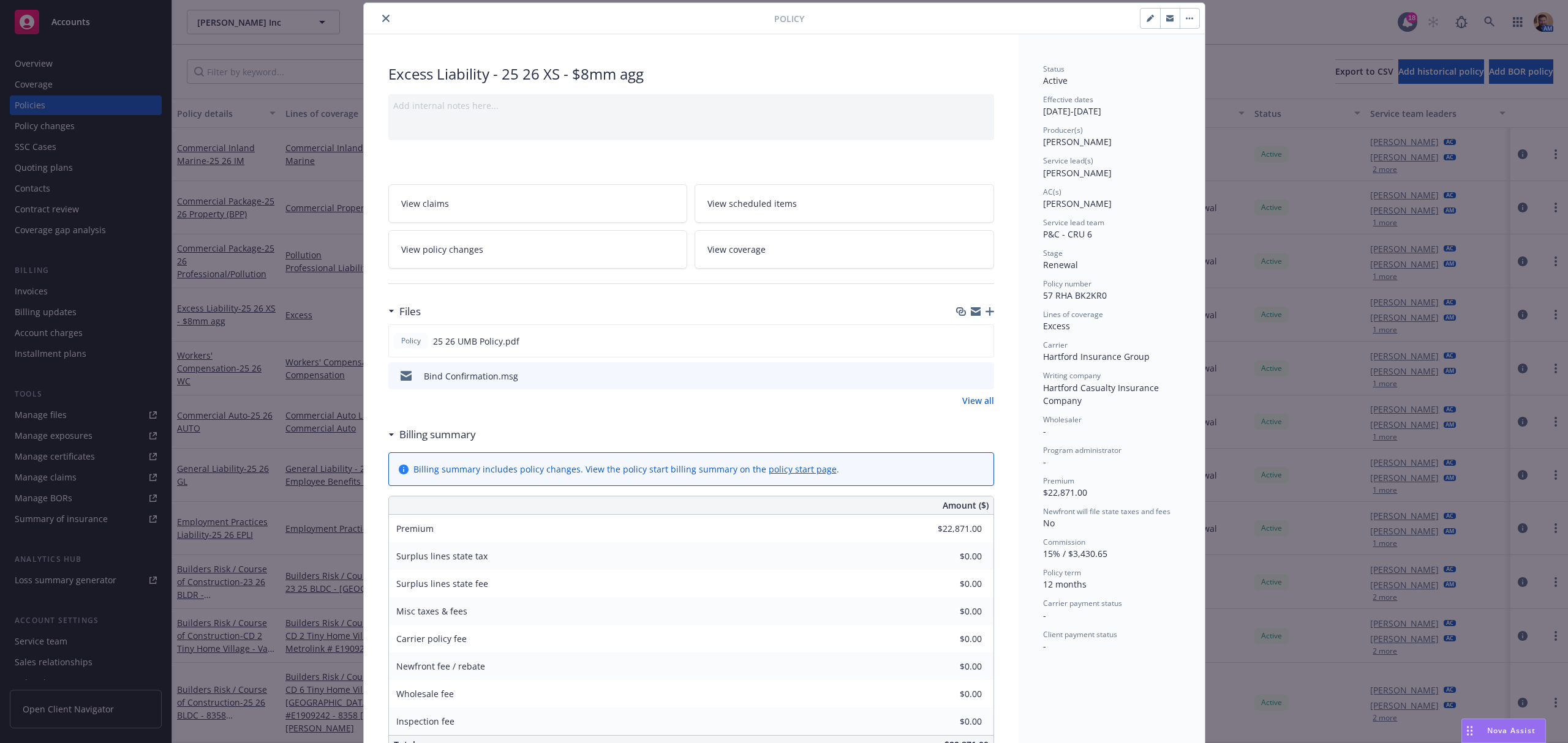
click at [1166, 22] on icon "button" at bounding box center [1170, 18] width 7 height 7
